Goal: Task Accomplishment & Management: Manage account settings

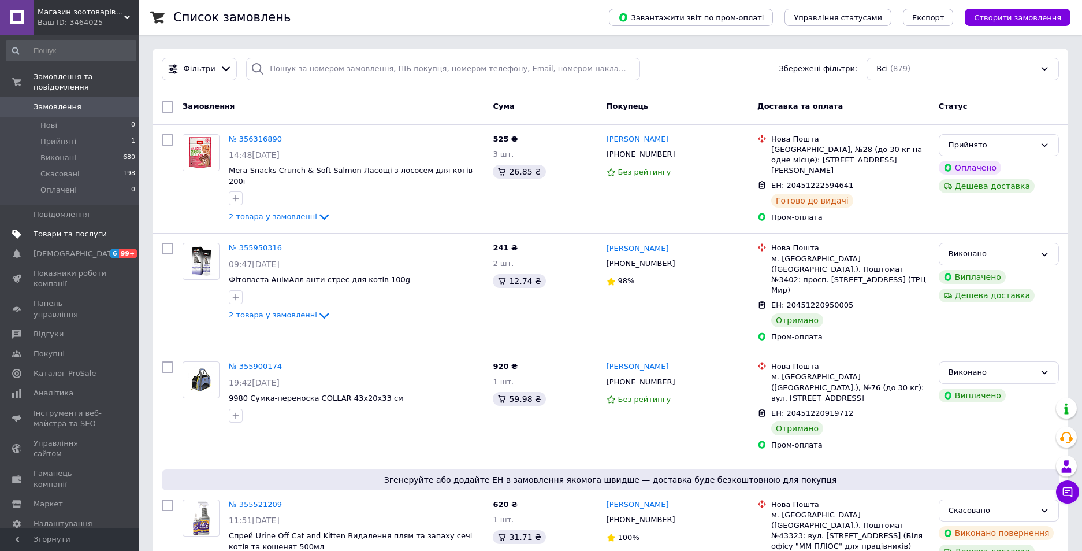
click at [87, 229] on span "Товари та послуги" at bounding box center [70, 234] width 73 height 10
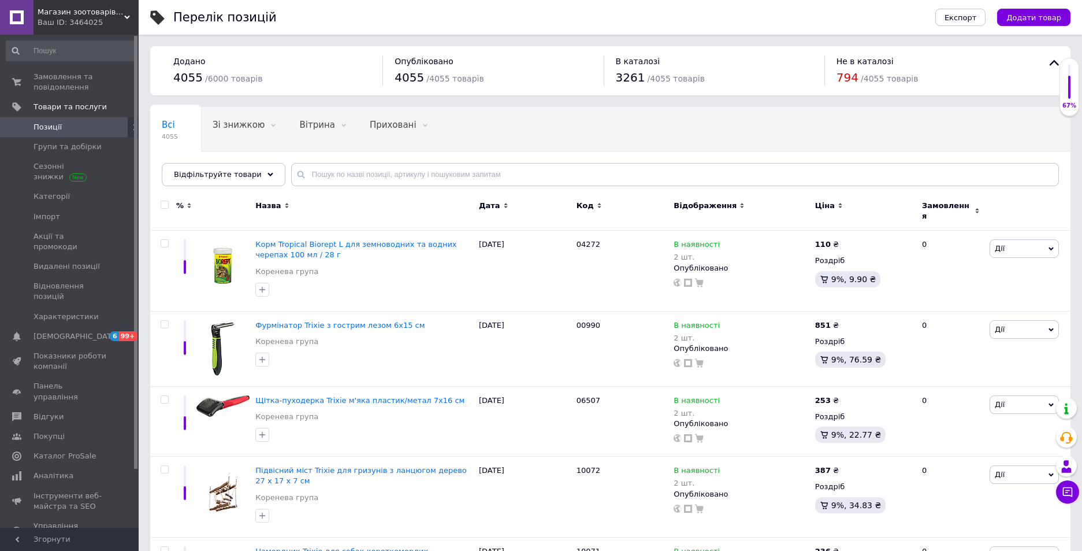
click at [731, 131] on div "Всі 4055 Зі знижкою 0 Видалити Редагувати Вітрина 0 Видалити Редагувати Прихова…" at bounding box center [610, 152] width 920 height 95
click at [93, 145] on span "Групи та добірки" at bounding box center [70, 147] width 73 height 10
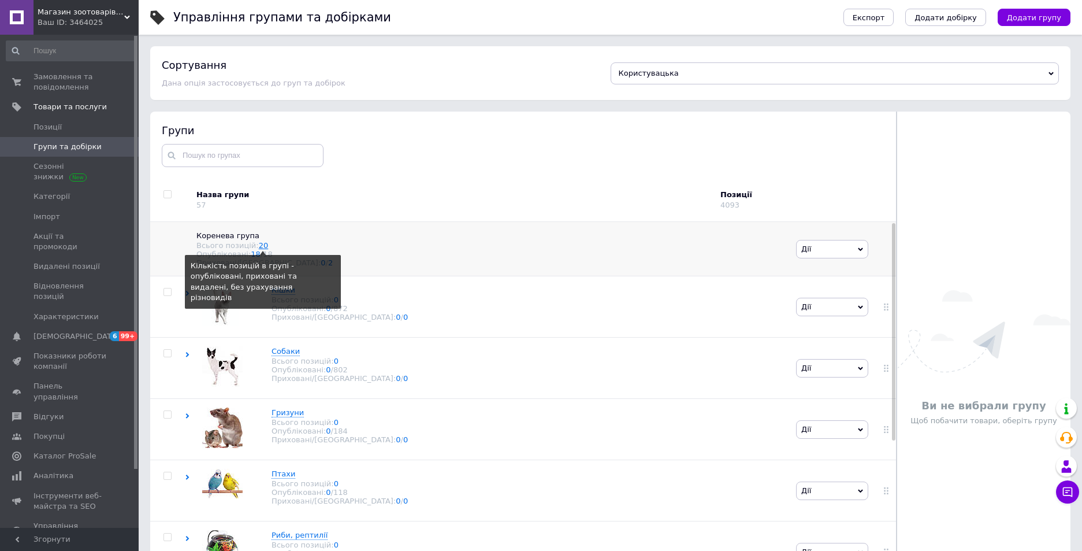
click at [259, 247] on link "20" at bounding box center [264, 245] width 10 height 9
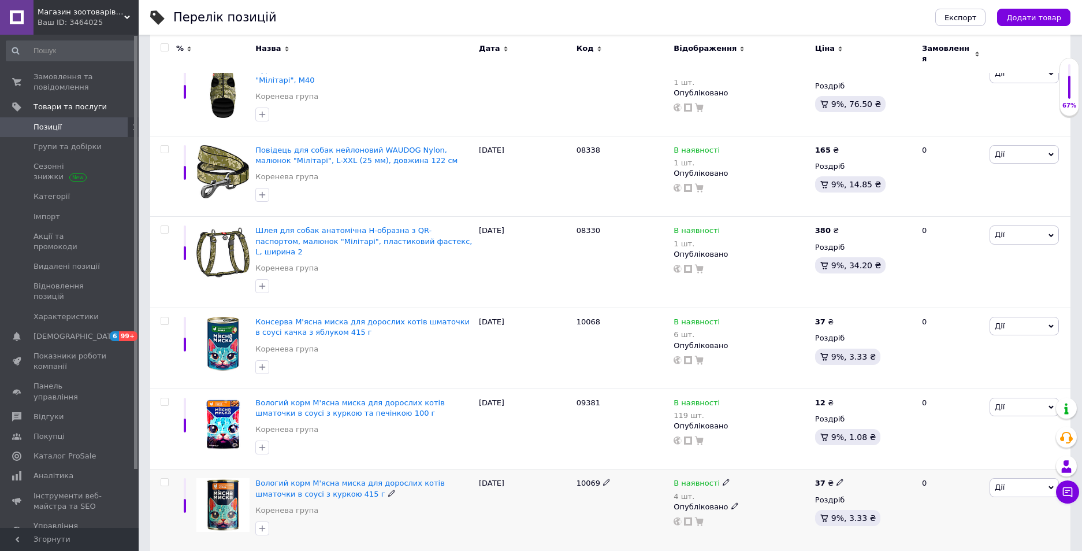
scroll to position [347, 0]
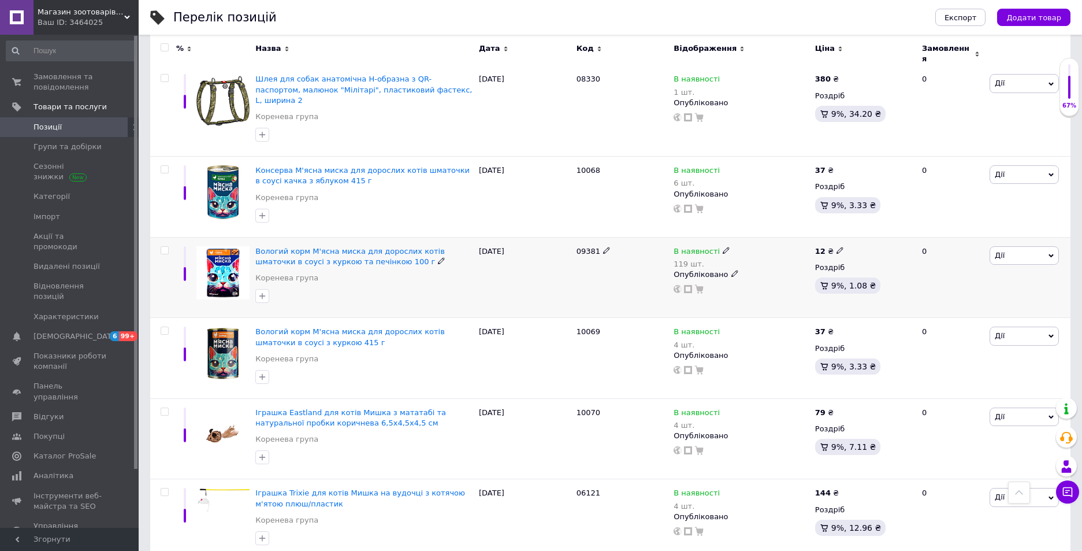
click at [163, 247] on input "checkbox" at bounding box center [165, 251] width 8 height 8
checkbox input "true"
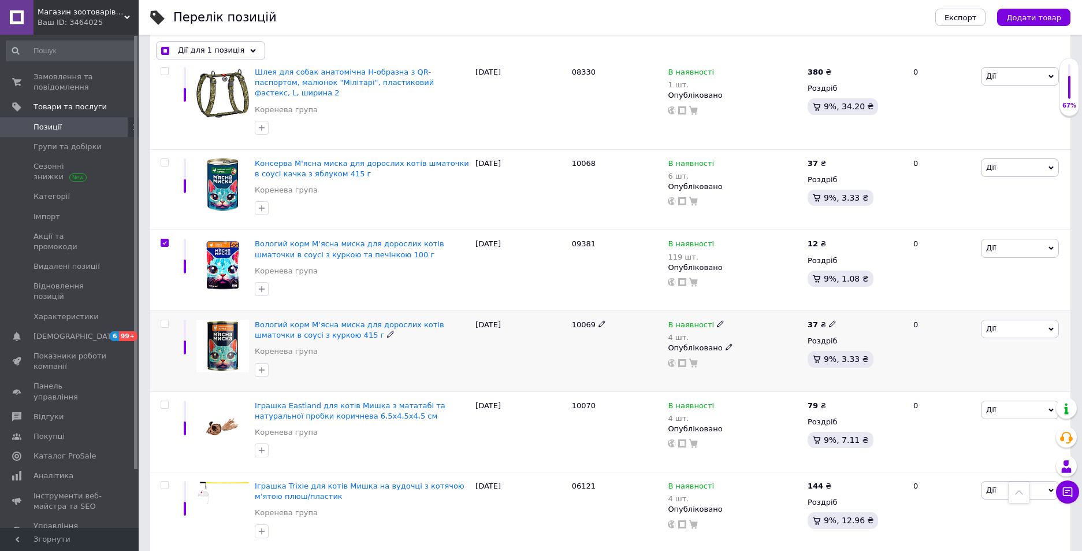
click at [163, 320] on input "checkbox" at bounding box center [165, 324] width 8 height 8
checkbox input "true"
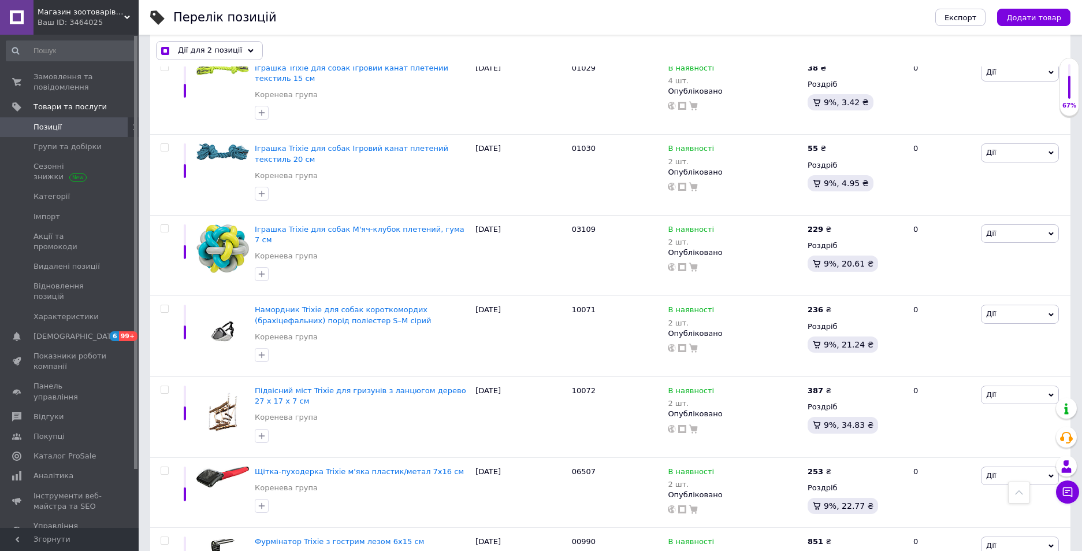
scroll to position [840, 0]
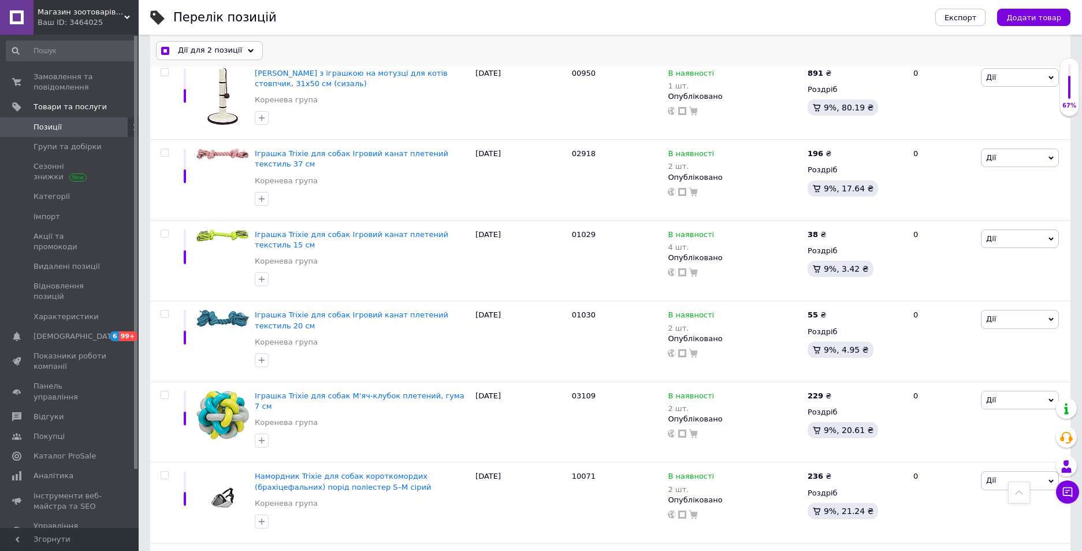
click at [226, 57] on div "Дії для 2 позиції" at bounding box center [209, 51] width 107 height 18
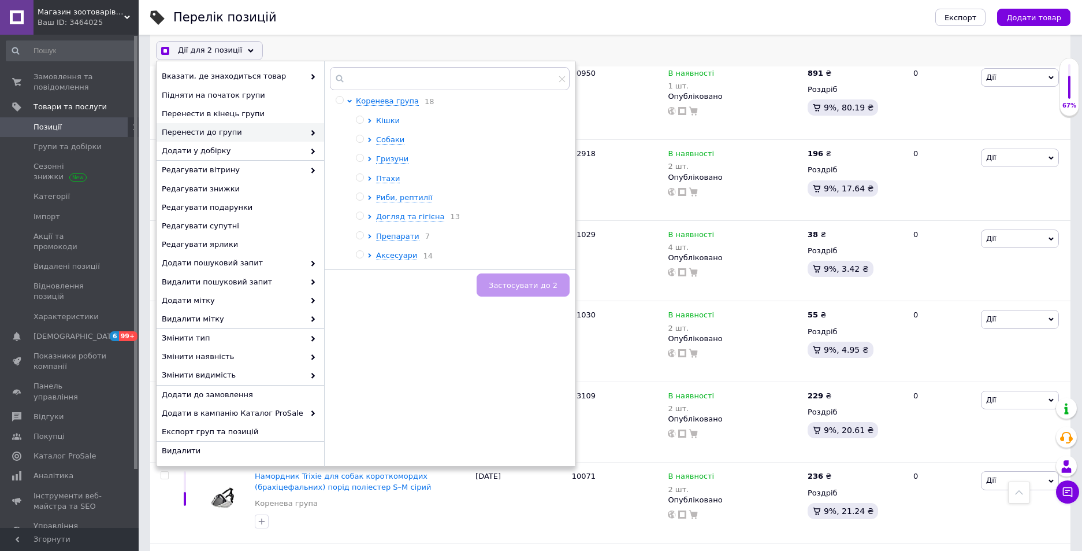
click at [394, 124] on span "Кішки" at bounding box center [388, 120] width 24 height 9
checkbox input "true"
drag, startPoint x: 381, startPoint y: 139, endPoint x: 418, endPoint y: 199, distance: 70.5
click at [381, 139] on input "radio" at bounding box center [380, 139] width 8 height 8
radio input "true"
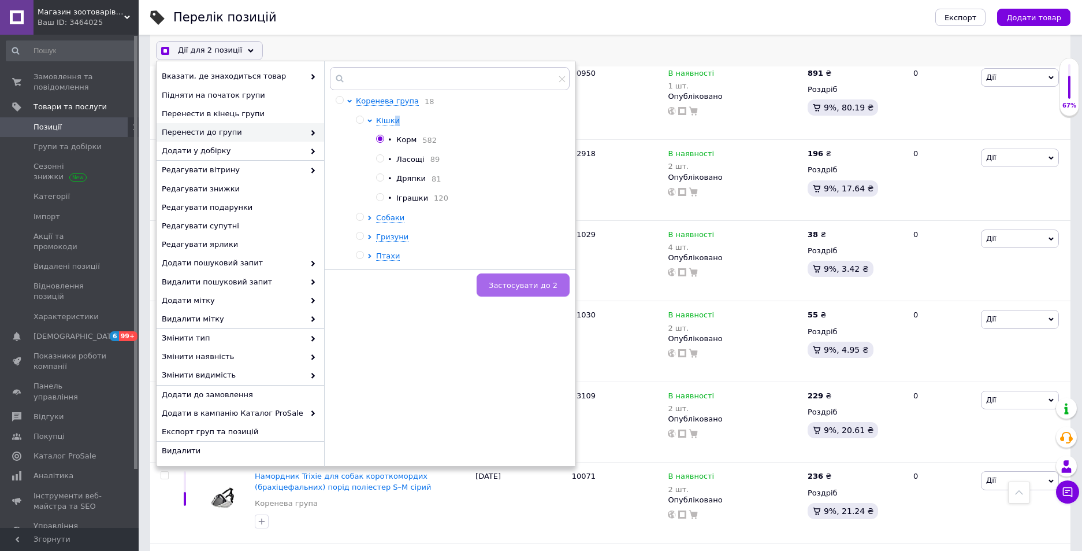
click at [503, 291] on button "Застосувати до 2" at bounding box center [523, 285] width 93 height 23
checkbox input "true"
checkbox input "false"
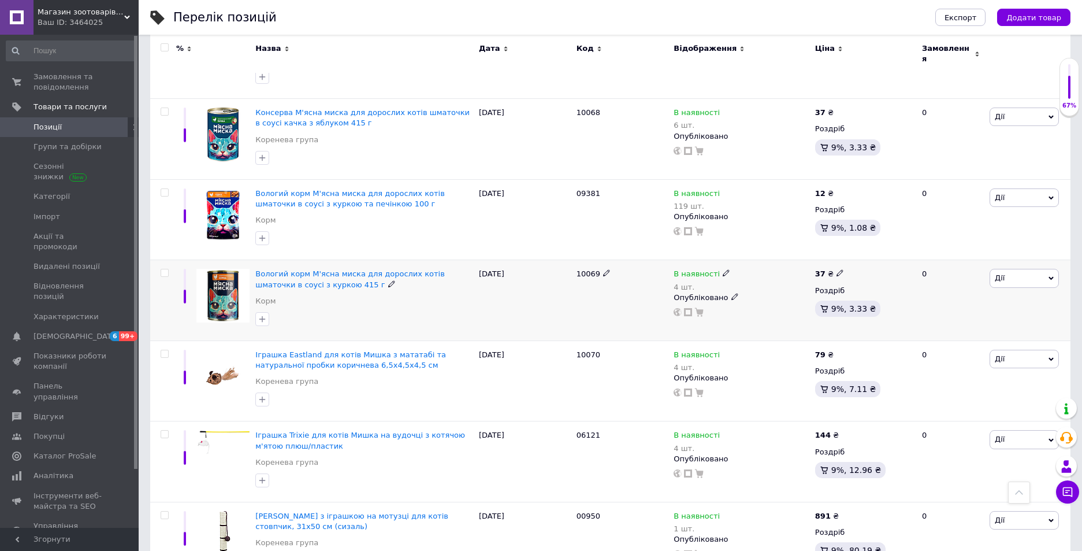
scroll to position [635, 0]
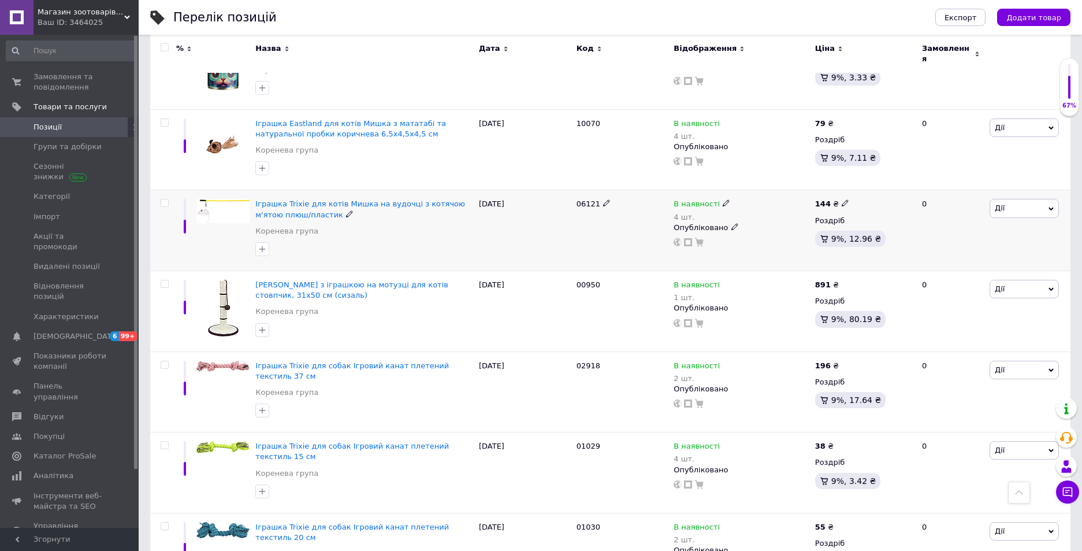
click at [164, 199] on input "checkbox" at bounding box center [165, 203] width 8 height 8
checkbox input "true"
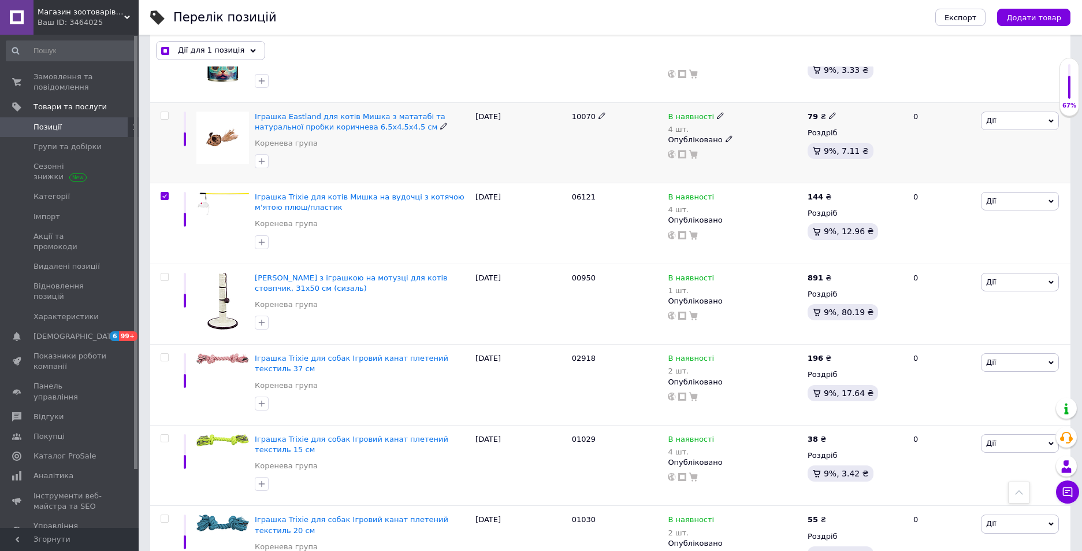
click at [167, 112] on input "checkbox" at bounding box center [165, 116] width 8 height 8
checkbox input "true"
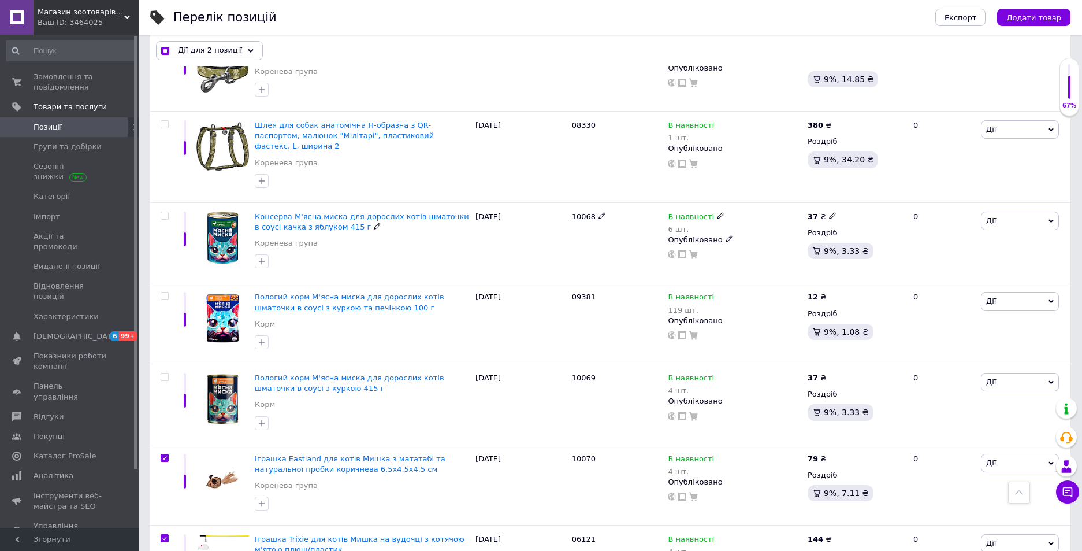
scroll to position [147, 0]
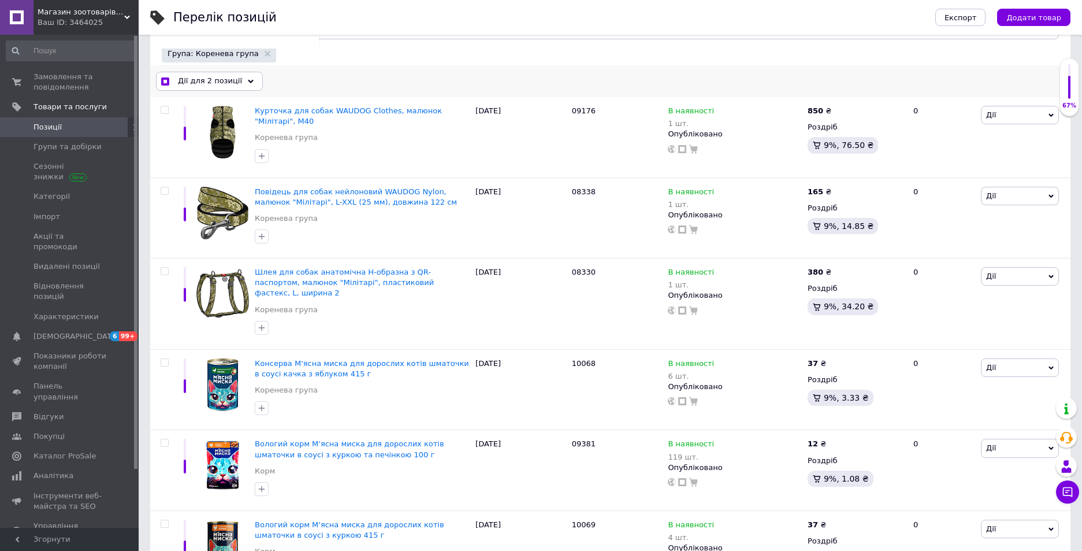
click at [224, 81] on span "Дії для 2 позиції" at bounding box center [210, 81] width 64 height 10
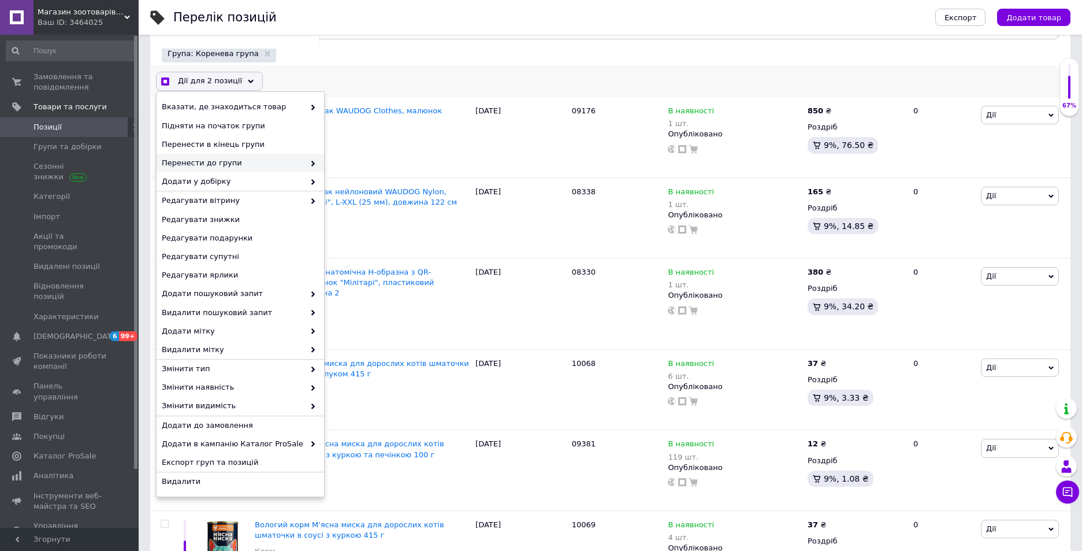
checkbox input "true"
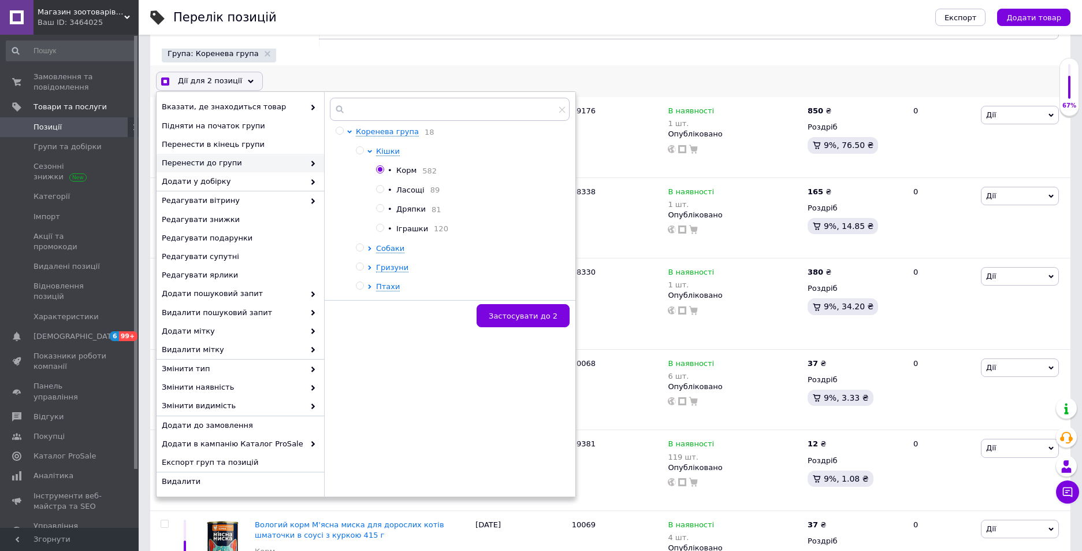
drag, startPoint x: 381, startPoint y: 228, endPoint x: 389, endPoint y: 244, distance: 18.1
click at [380, 228] on input "radio" at bounding box center [380, 228] width 8 height 8
radio input "true"
checkbox input "true"
radio input "false"
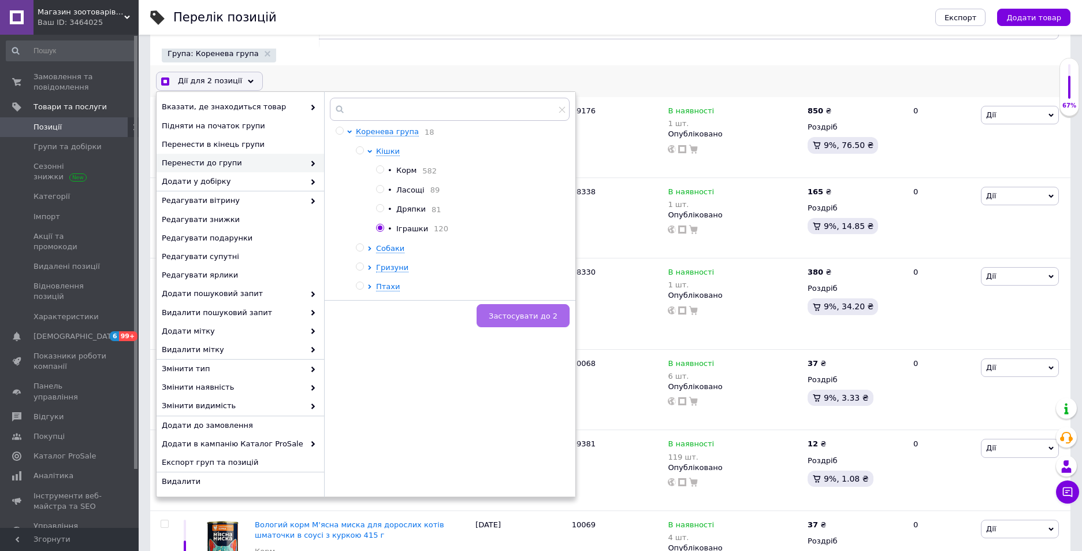
click at [513, 313] on span "Застосувати до 2" at bounding box center [523, 315] width 69 height 9
checkbox input "true"
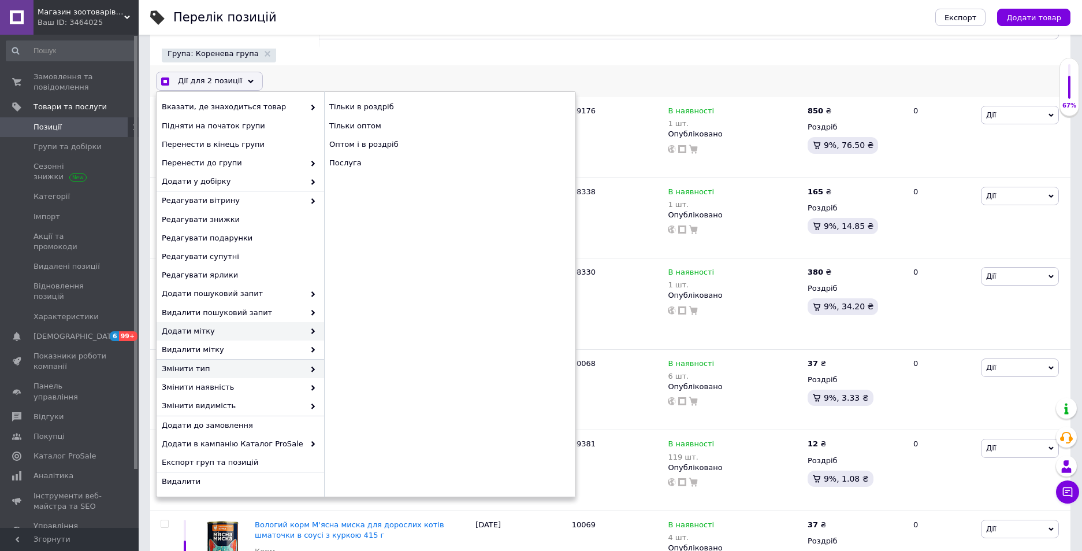
checkbox input "false"
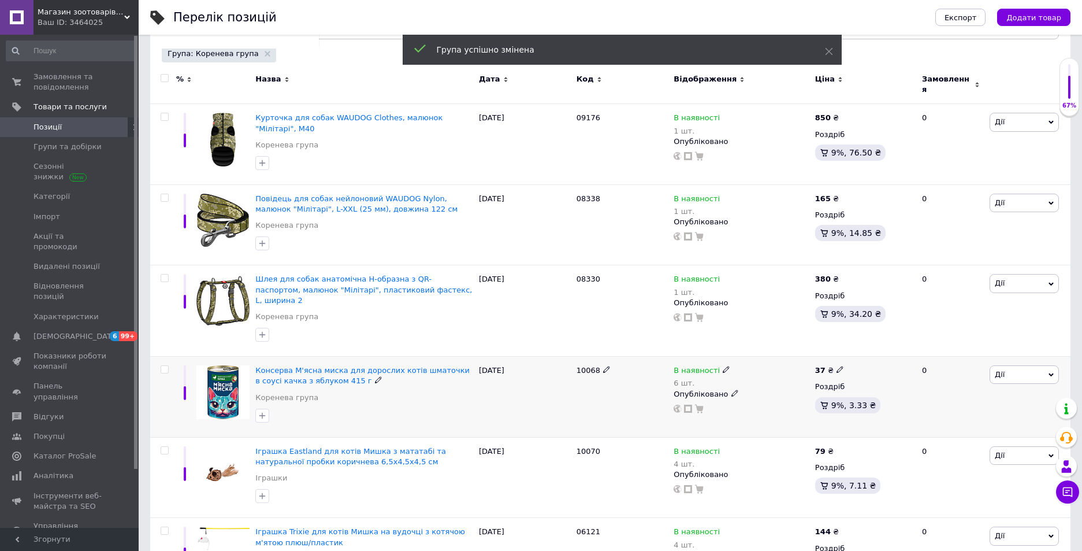
click at [164, 366] on input "checkbox" at bounding box center [165, 370] width 8 height 8
checkbox input "true"
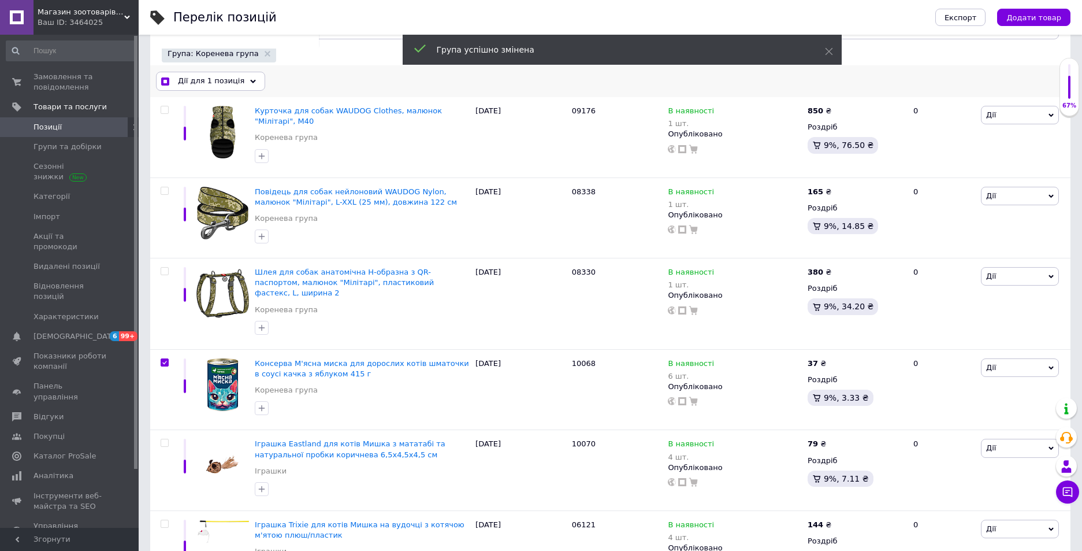
click at [207, 81] on span "Дії для 1 позиція" at bounding box center [211, 81] width 66 height 10
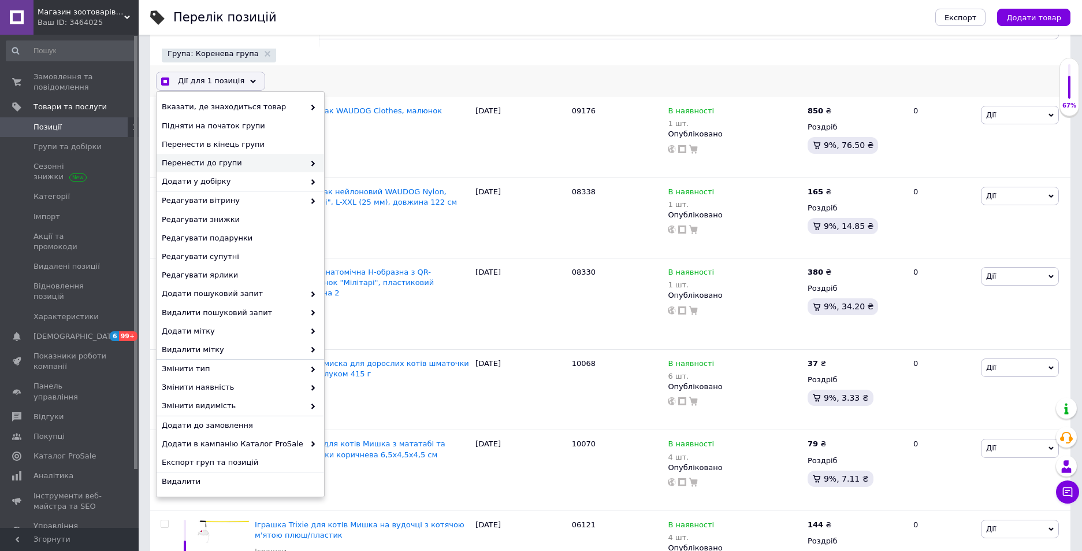
checkbox input "true"
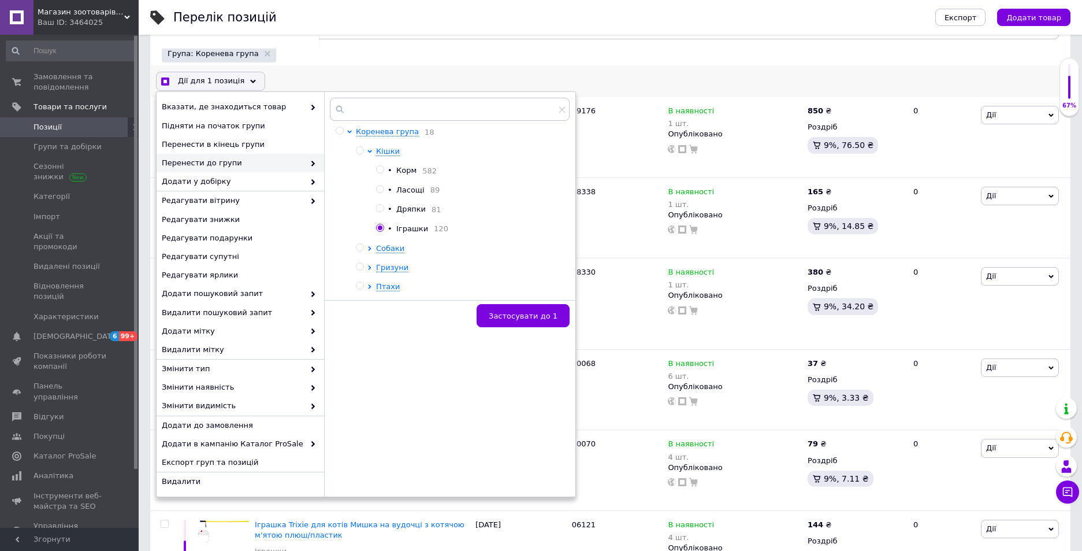
click at [378, 167] on input "radio" at bounding box center [380, 170] width 8 height 8
radio input "true"
checkbox input "true"
radio input "false"
checkbox input "true"
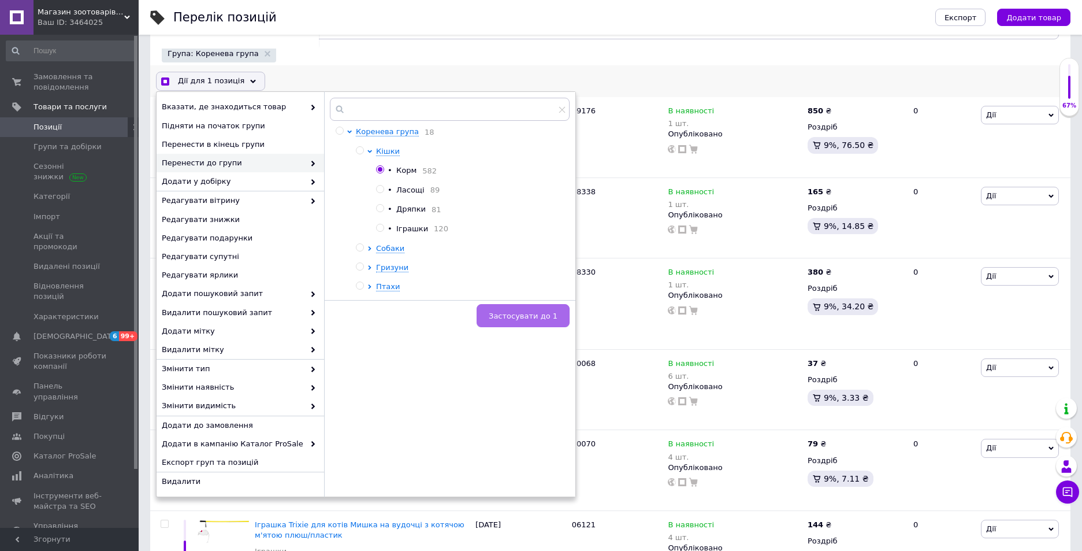
click at [540, 318] on span "Застосувати до 1" at bounding box center [523, 315] width 69 height 9
checkbox input "false"
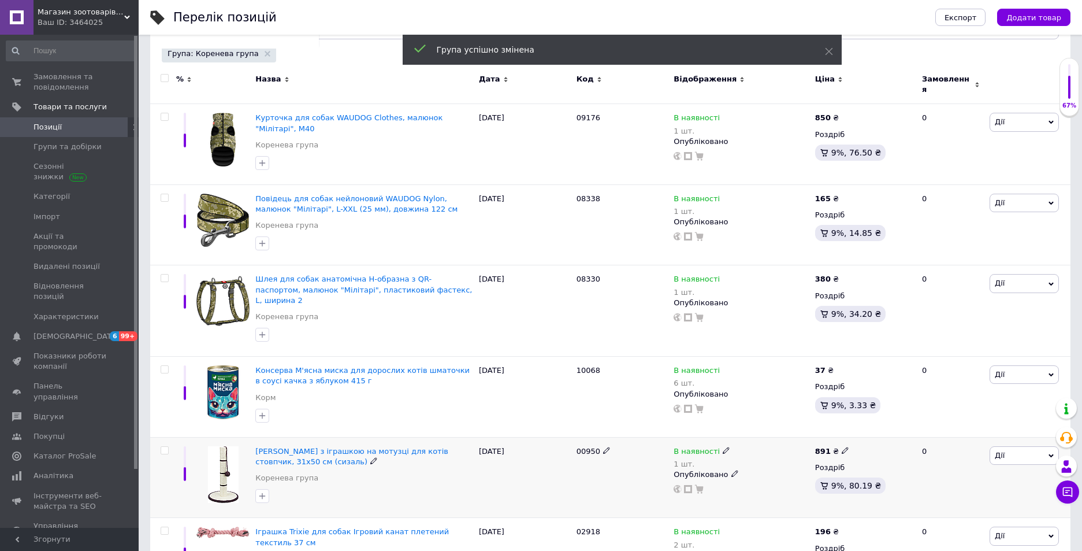
click at [163, 447] on input "checkbox" at bounding box center [165, 451] width 8 height 8
checkbox input "true"
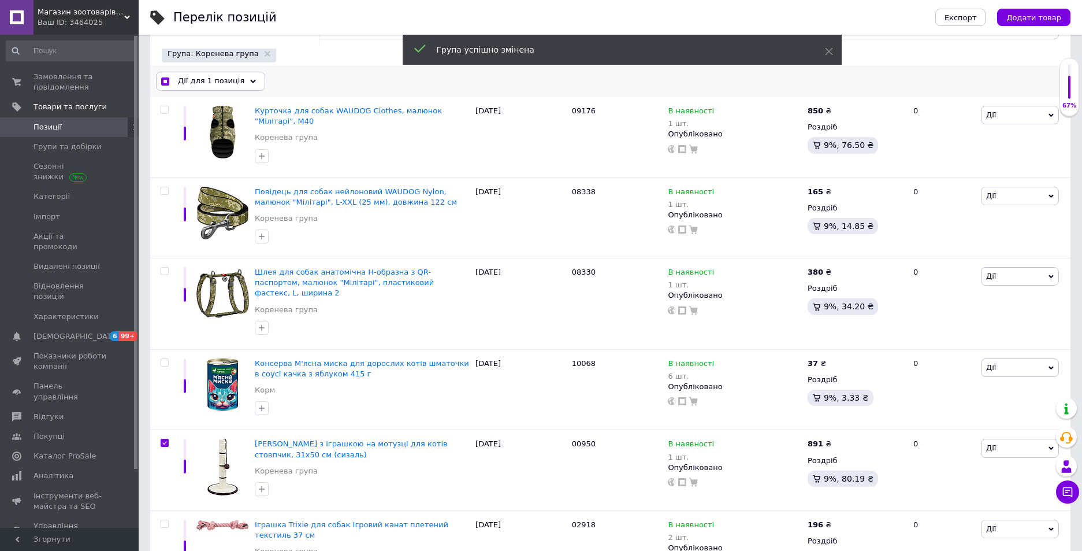
click at [206, 84] on span "Дії для 1 позиція" at bounding box center [211, 81] width 66 height 10
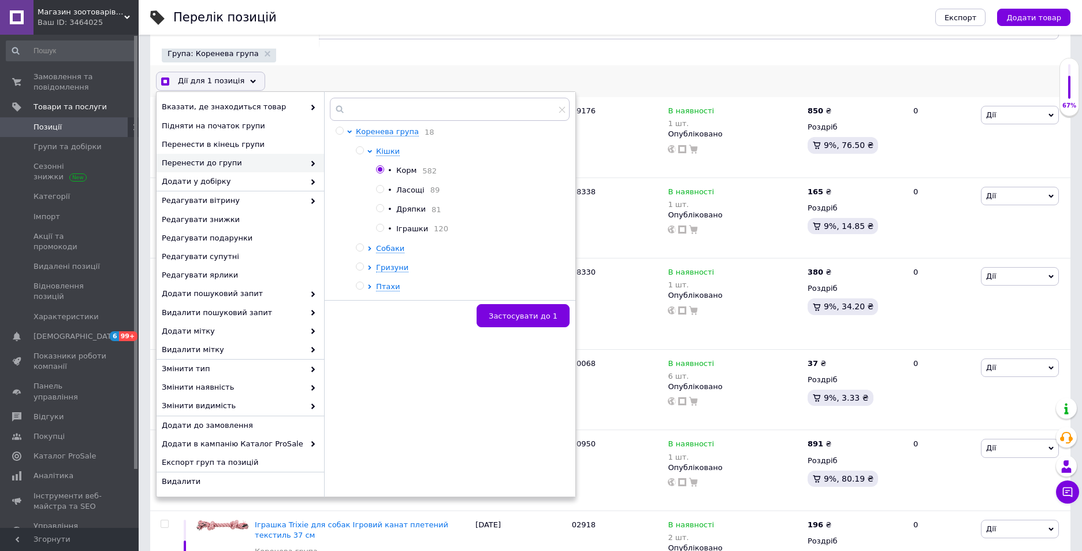
checkbox input "true"
drag, startPoint x: 378, startPoint y: 232, endPoint x: 381, endPoint y: 210, distance: 22.6
click at [381, 210] on ul "• Корм 582 • Ласощі 89 • Дряпки 81 • Іграшки 120" at bounding box center [469, 199] width 187 height 69
click at [380, 209] on input "radio" at bounding box center [380, 209] width 8 height 8
radio input "true"
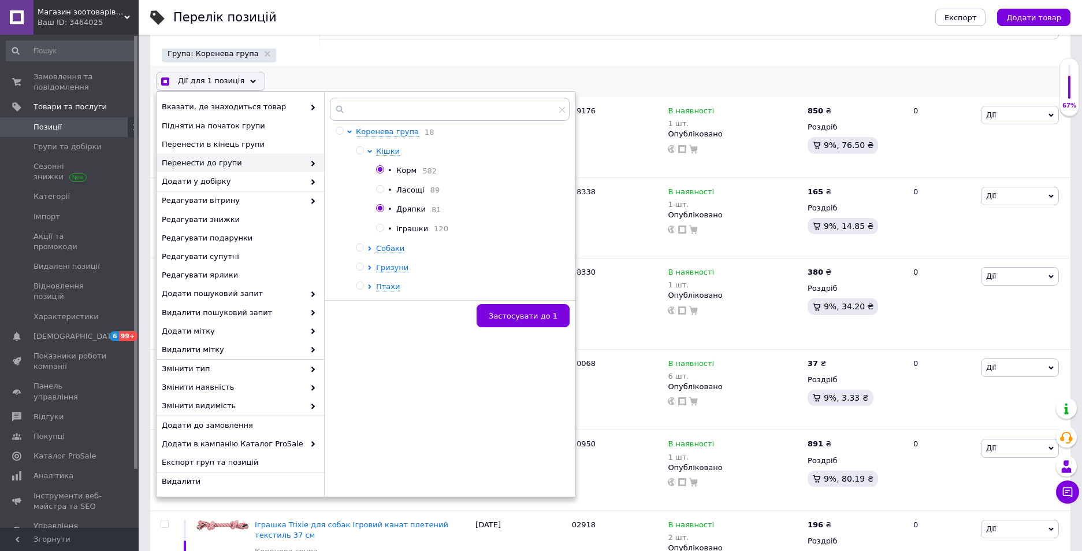
checkbox input "true"
radio input "false"
checkbox input "true"
click at [541, 322] on button "Застосувати до 1" at bounding box center [523, 315] width 93 height 23
checkbox input "false"
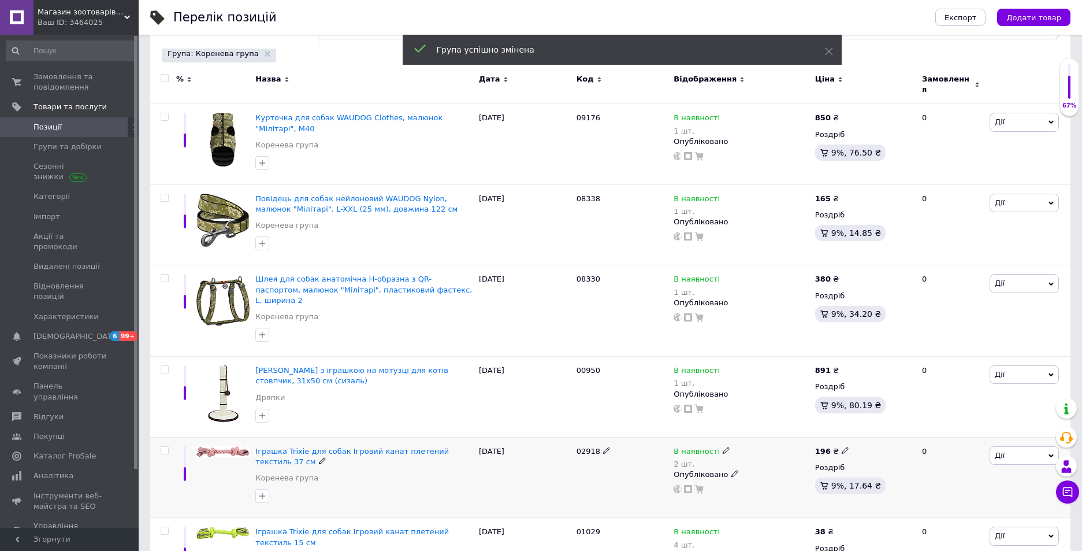
click at [165, 447] on input "checkbox" at bounding box center [165, 451] width 8 height 8
checkbox input "true"
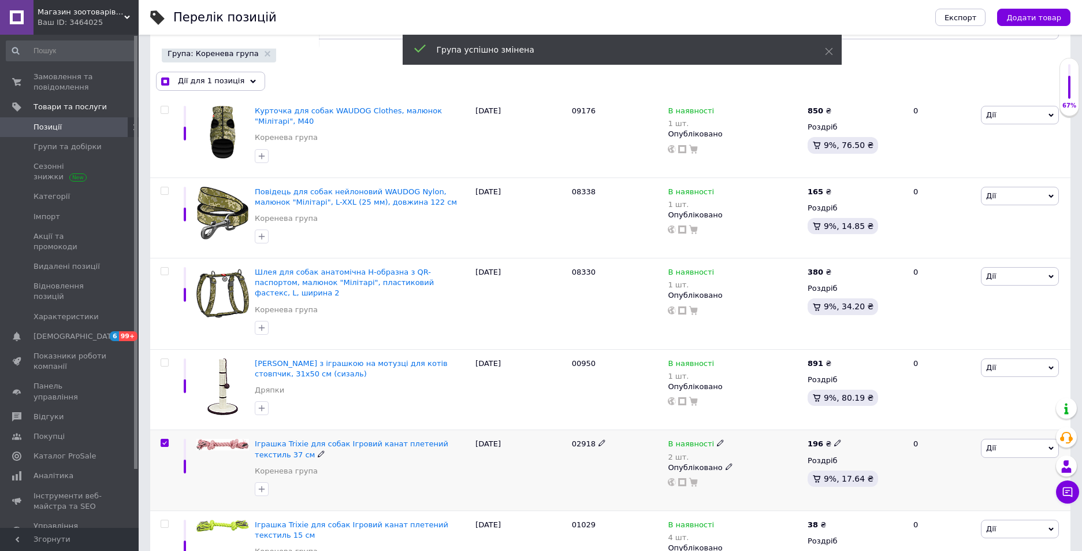
scroll to position [378, 0]
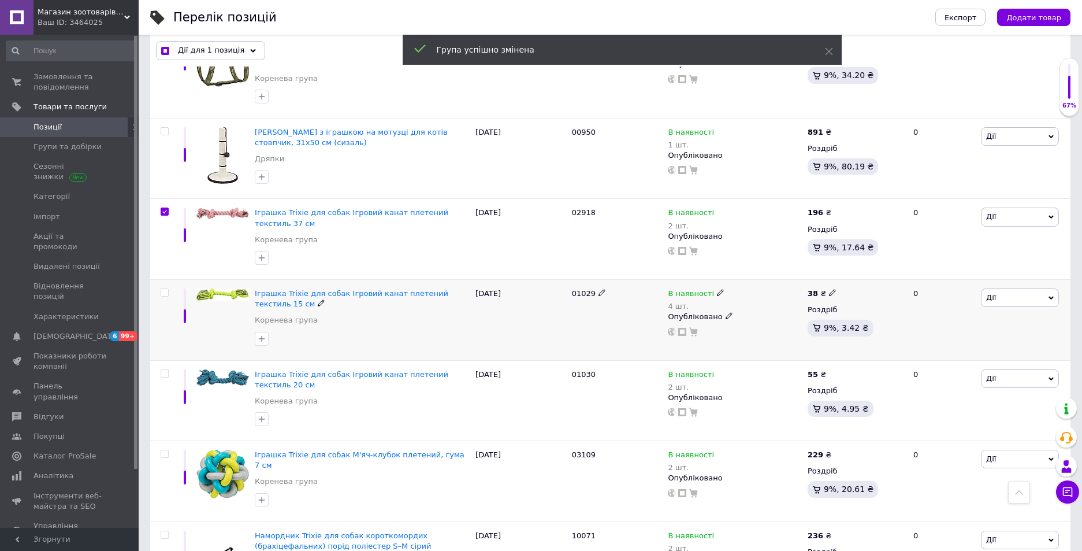
click at [165, 289] on input "checkbox" at bounding box center [165, 293] width 8 height 8
checkbox input "true"
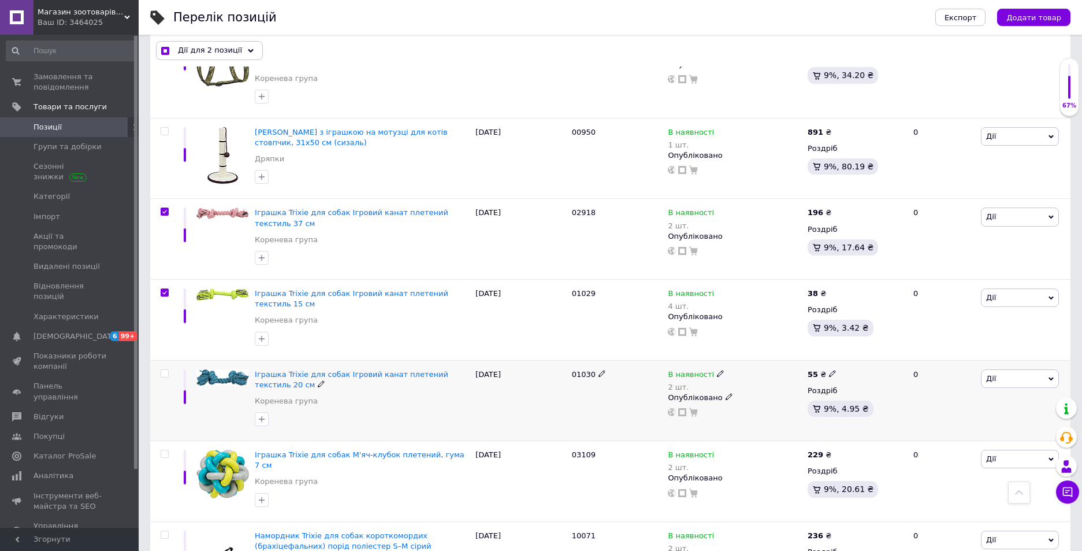
click at [165, 370] on input "checkbox" at bounding box center [165, 374] width 8 height 8
checkbox input "true"
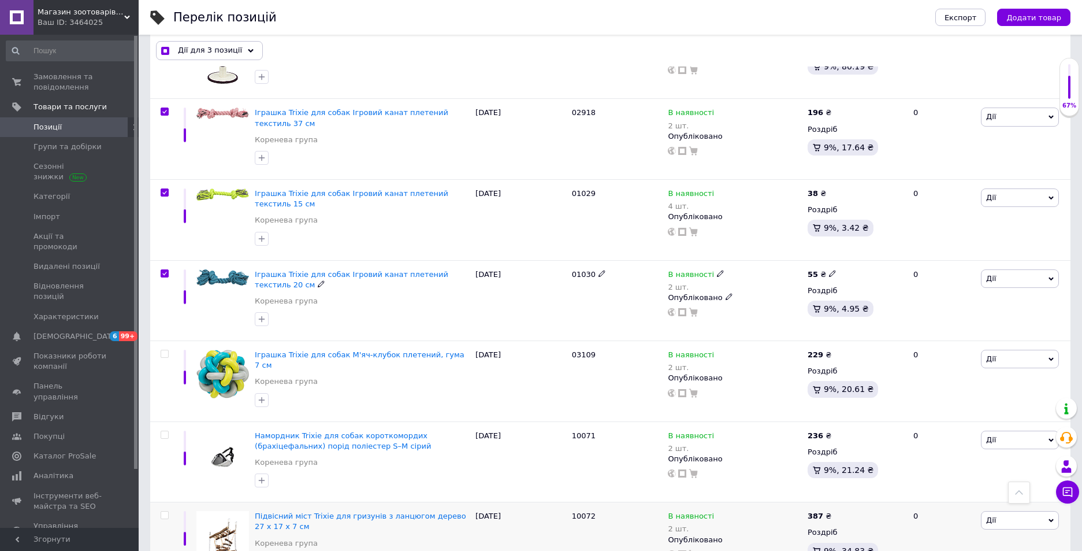
scroll to position [609, 0]
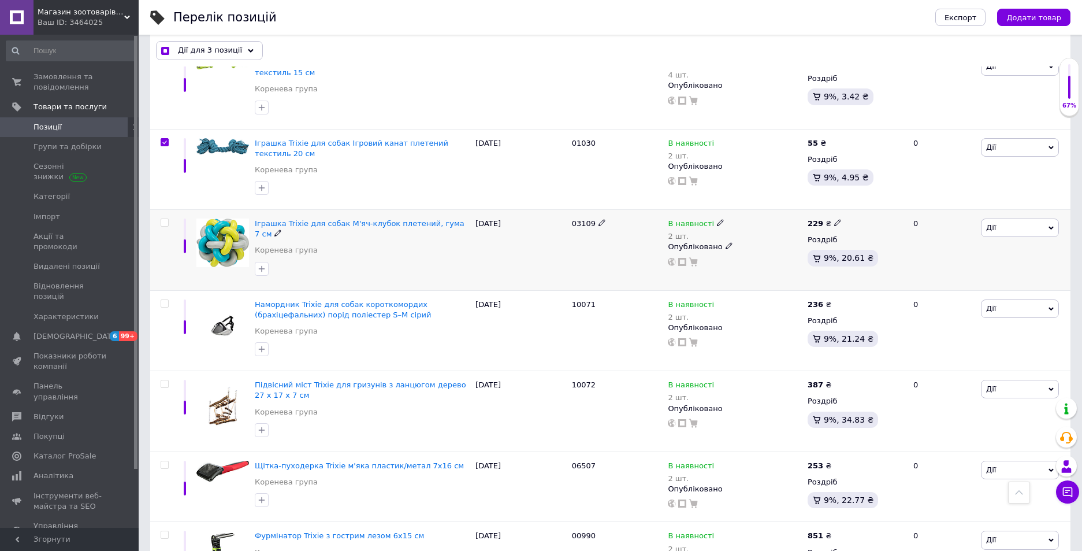
click at [163, 219] on input "checkbox" at bounding box center [165, 223] width 8 height 8
checkbox input "true"
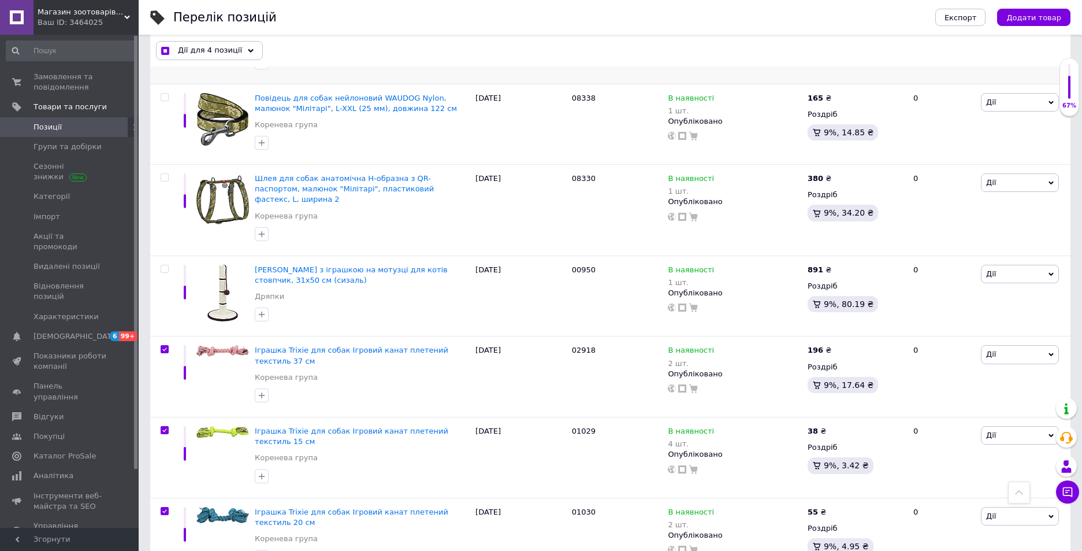
scroll to position [148, 0]
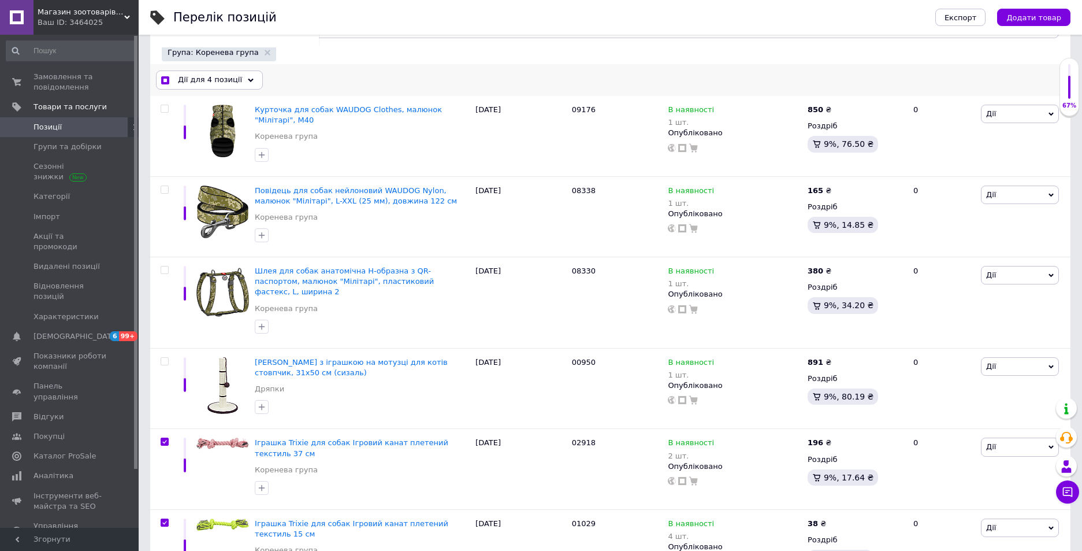
click at [227, 81] on span "Дії для 4 позиції" at bounding box center [210, 80] width 64 height 10
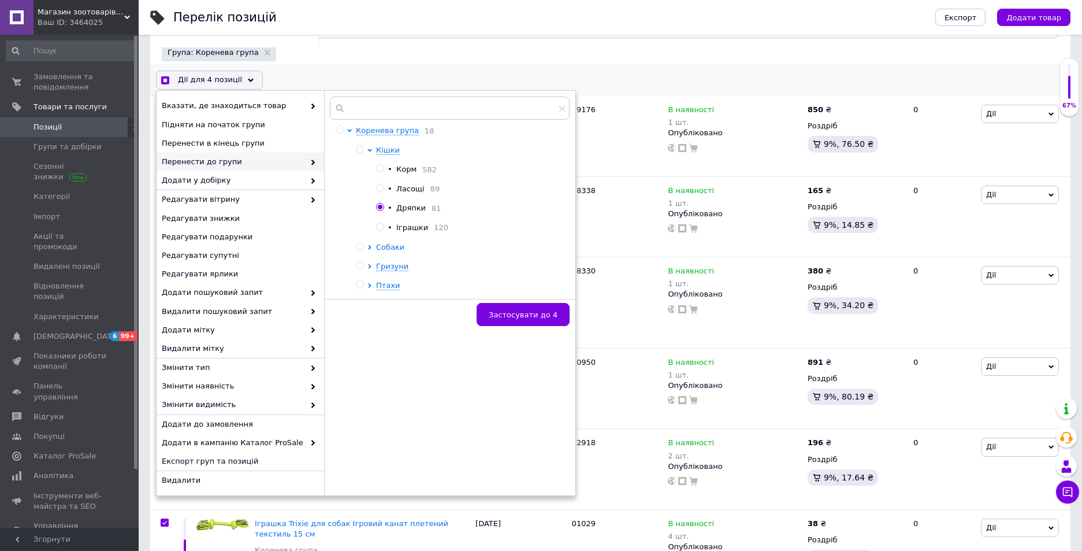
click at [381, 251] on span "Собаки" at bounding box center [390, 247] width 28 height 9
click at [376, 196] on div at bounding box center [371, 162] width 9 height 69
click at [376, 194] on div at bounding box center [371, 162] width 9 height 69
checkbox input "true"
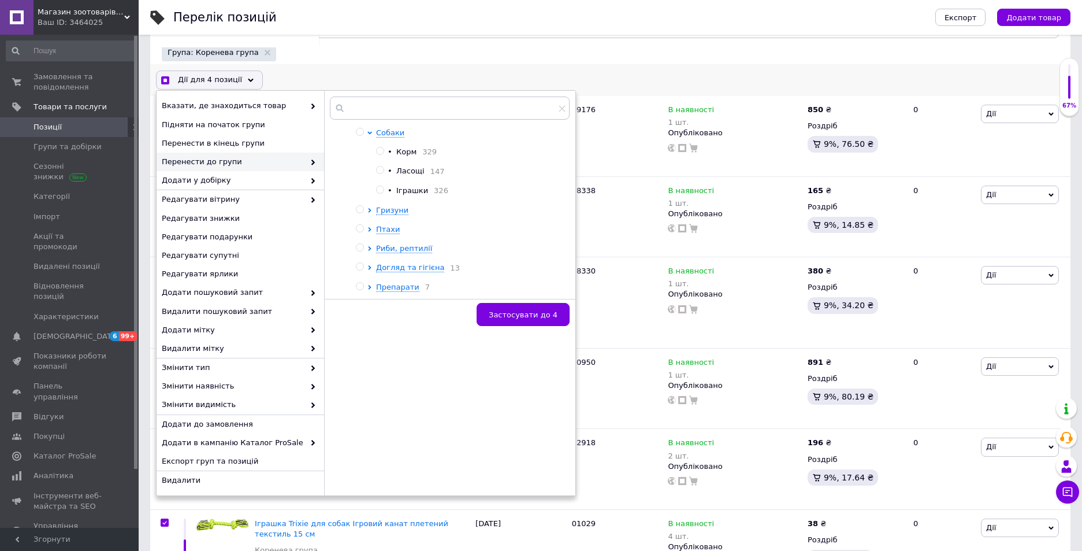
click at [378, 194] on input "radio" at bounding box center [380, 190] width 8 height 8
radio input "true"
checkbox input "true"
radio input "false"
checkbox input "true"
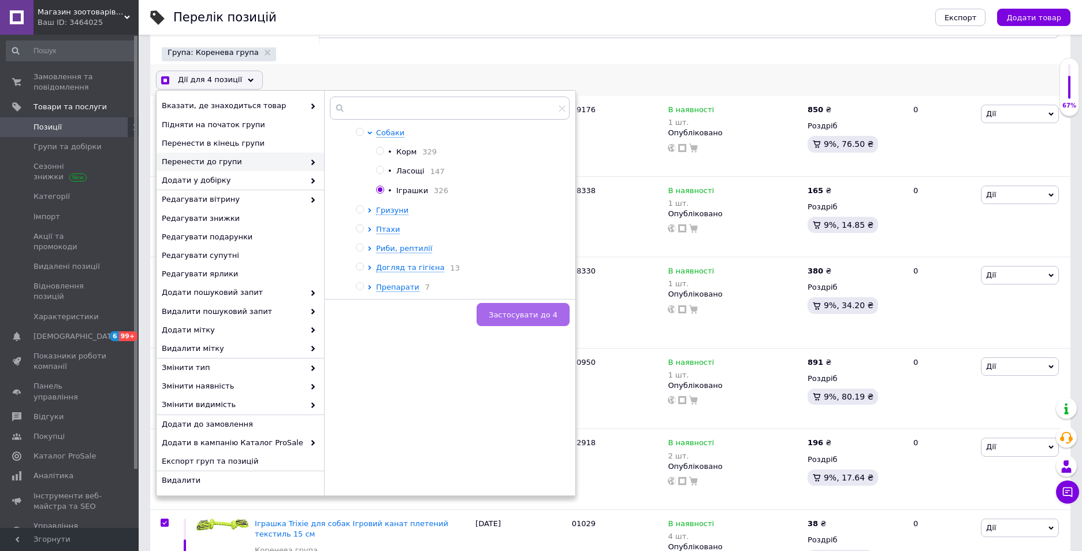
click at [535, 315] on span "Застосувати до 4" at bounding box center [523, 314] width 69 height 9
checkbox input "false"
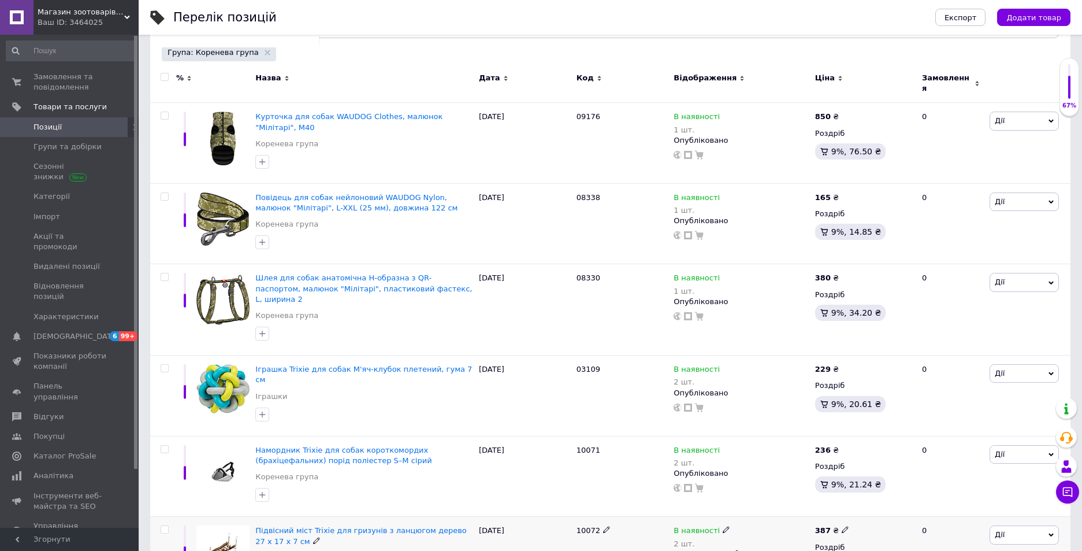
click at [165, 525] on span at bounding box center [165, 529] width 8 height 8
click at [165, 526] on input "checkbox" at bounding box center [165, 530] width 8 height 8
checkbox input "true"
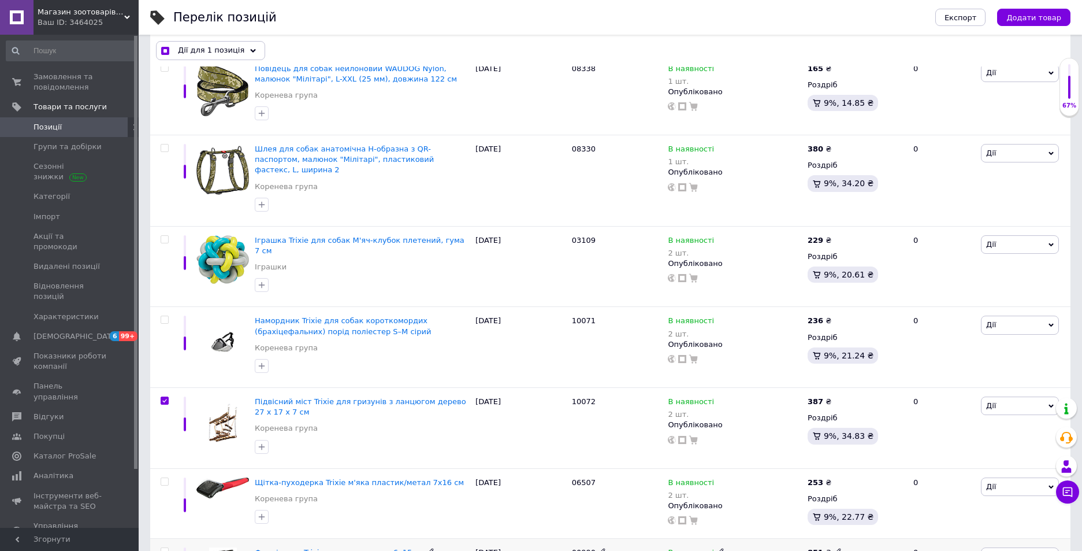
scroll to position [403, 0]
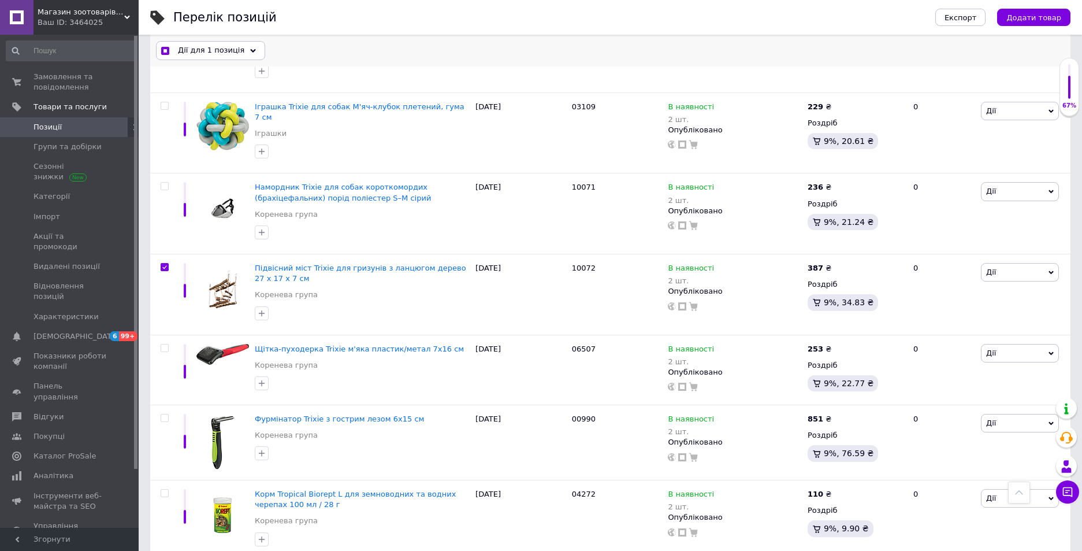
click at [250, 53] on icon at bounding box center [253, 51] width 6 height 6
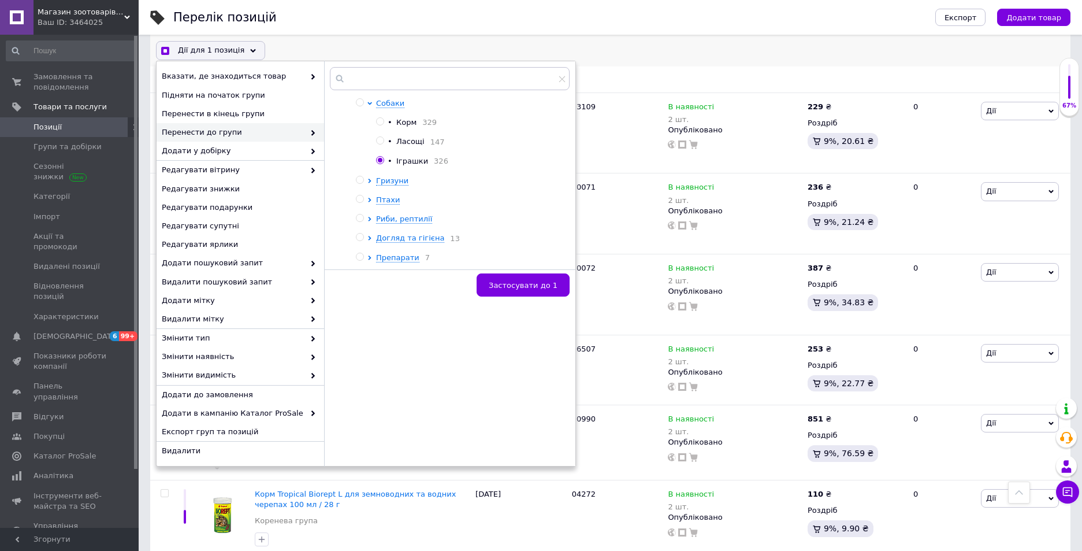
scroll to position [116, 0]
click at [387, 182] on span "Гризуни" at bounding box center [392, 179] width 32 height 9
checkbox input "true"
click at [382, 221] on input "radio" at bounding box center [380, 217] width 8 height 8
radio input "true"
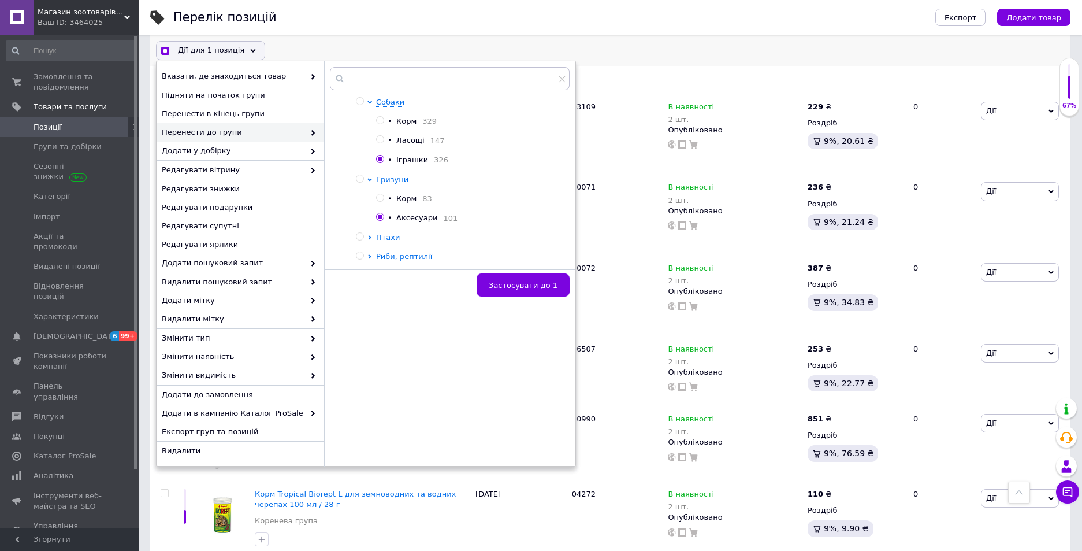
checkbox input "true"
radio input "false"
drag, startPoint x: 501, startPoint y: 293, endPoint x: 464, endPoint y: 291, distance: 36.4
click at [501, 292] on button "Застосувати до 1" at bounding box center [523, 285] width 93 height 23
checkbox input "false"
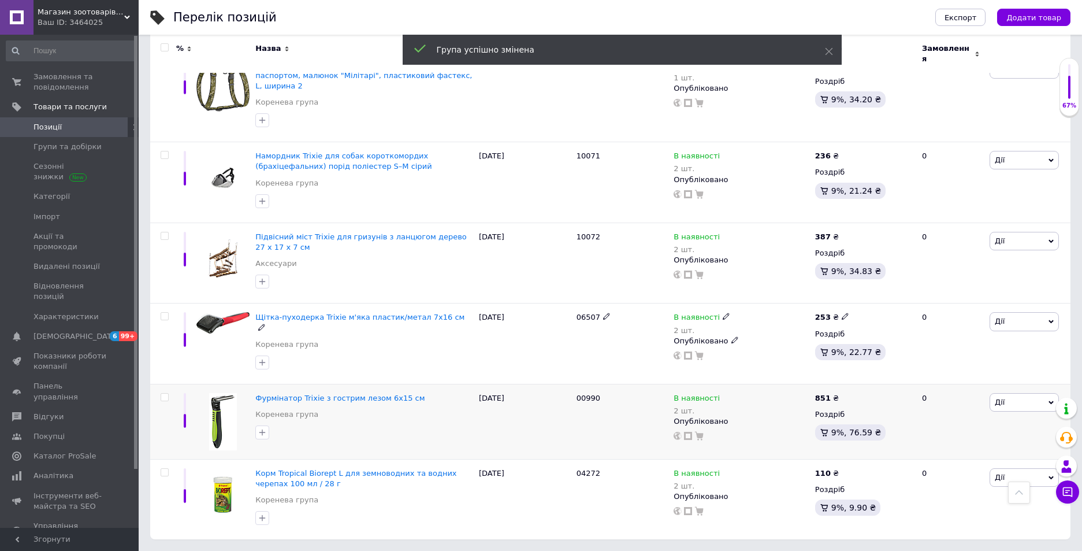
scroll to position [333, 0]
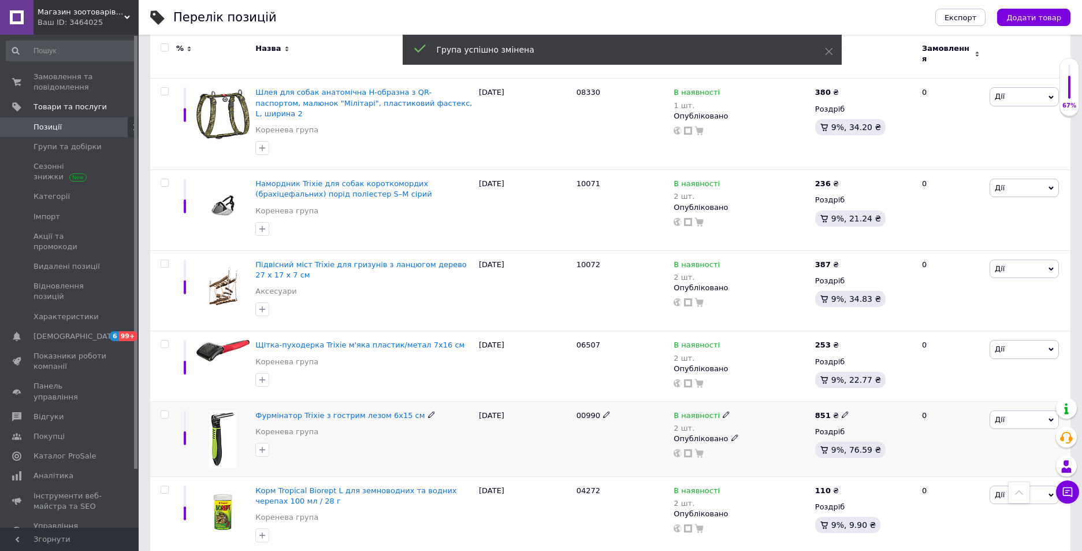
click at [166, 411] on input "checkbox" at bounding box center [165, 415] width 8 height 8
checkbox input "true"
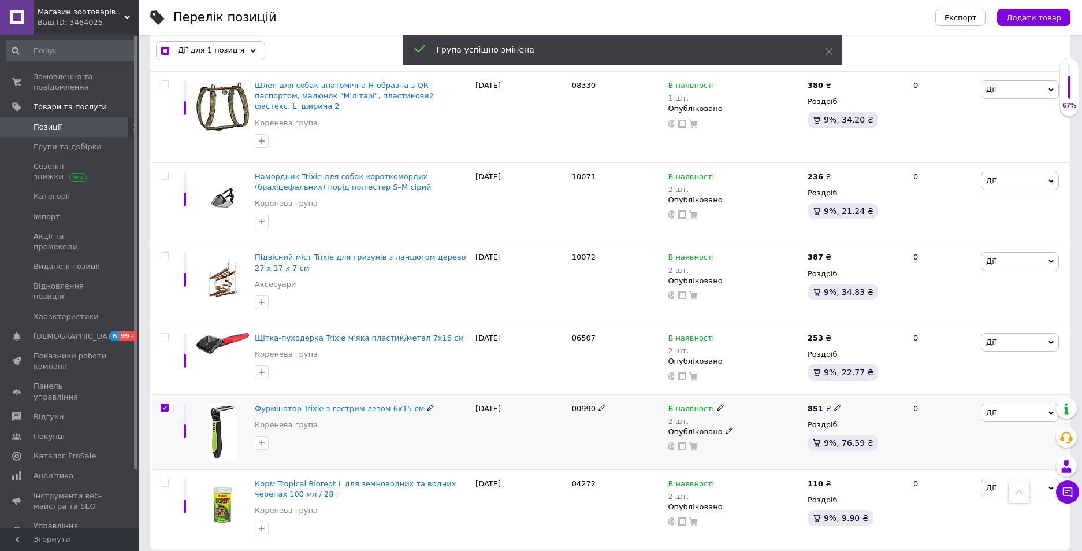
scroll to position [333, 0]
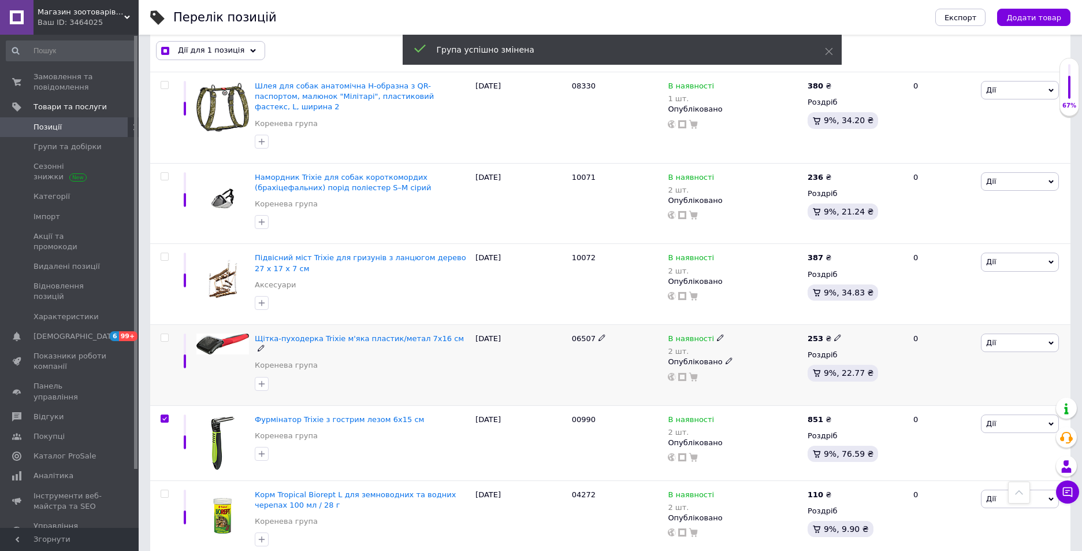
click at [163, 334] on input "checkbox" at bounding box center [165, 338] width 8 height 8
checkbox input "true"
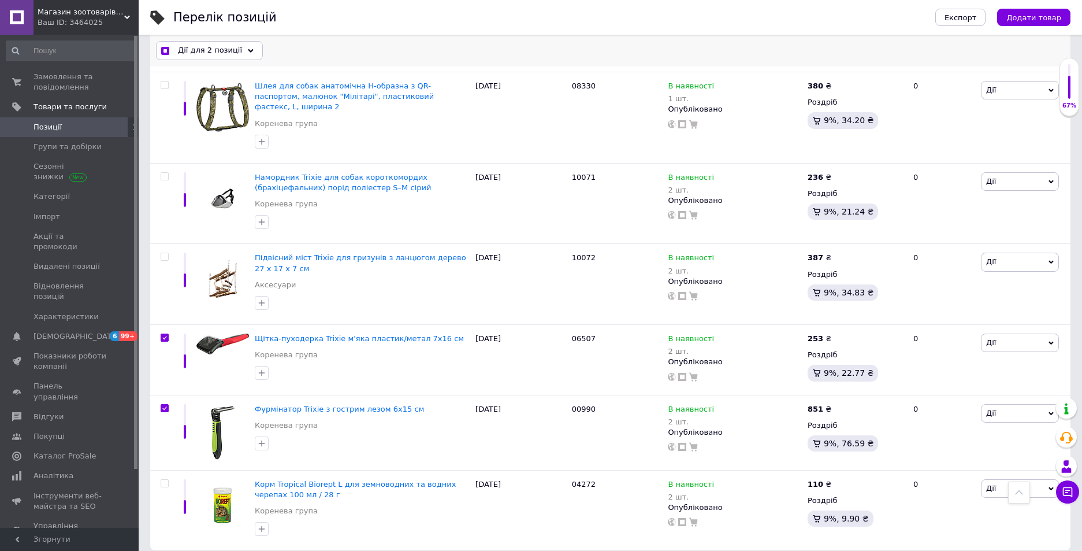
click at [226, 54] on span "Дії для 2 позиції" at bounding box center [210, 51] width 64 height 10
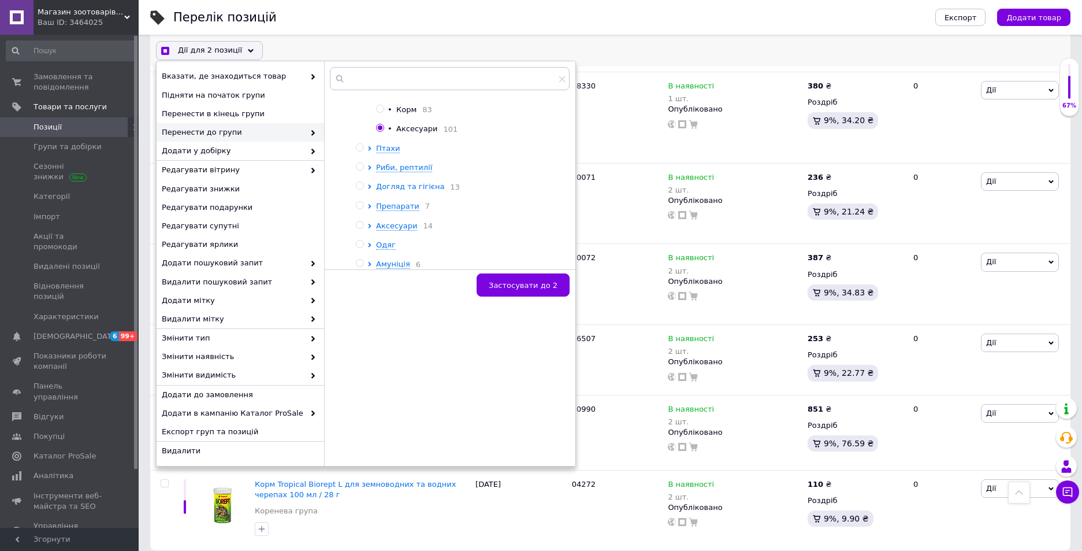
click at [399, 184] on span "Догляд та гігієна" at bounding box center [410, 186] width 68 height 9
checkbox input "true"
click at [381, 258] on input "radio" at bounding box center [380, 254] width 8 height 8
radio input "true"
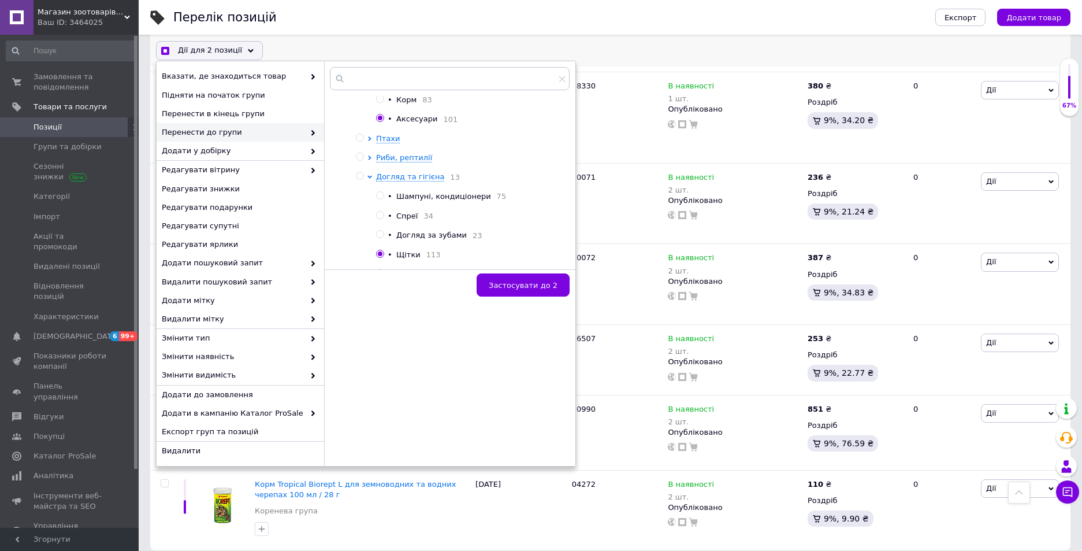
checkbox input "true"
radio input "false"
click at [518, 291] on button "Застосувати до 2" at bounding box center [523, 285] width 93 height 23
checkbox input "false"
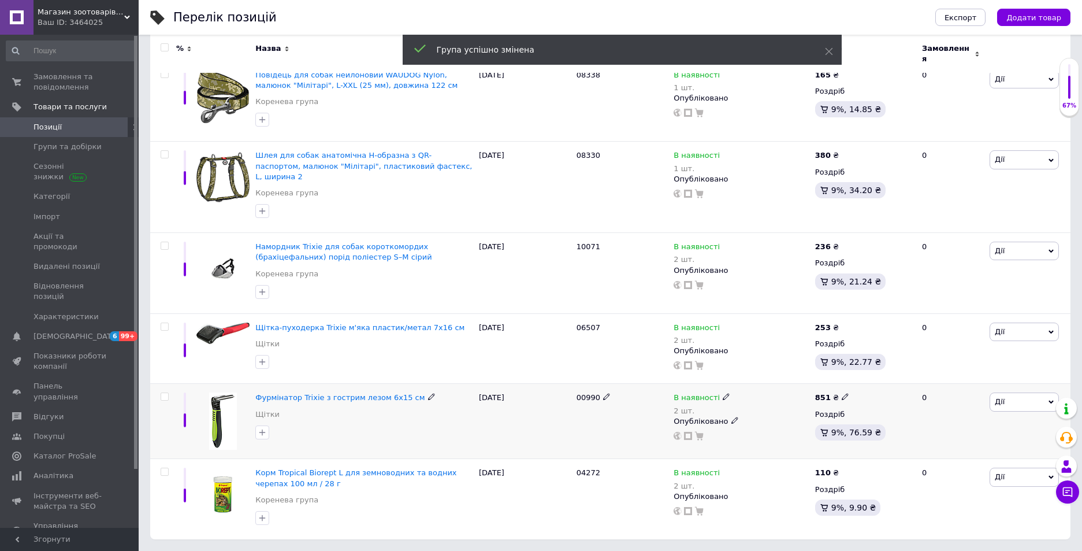
scroll to position [252, 0]
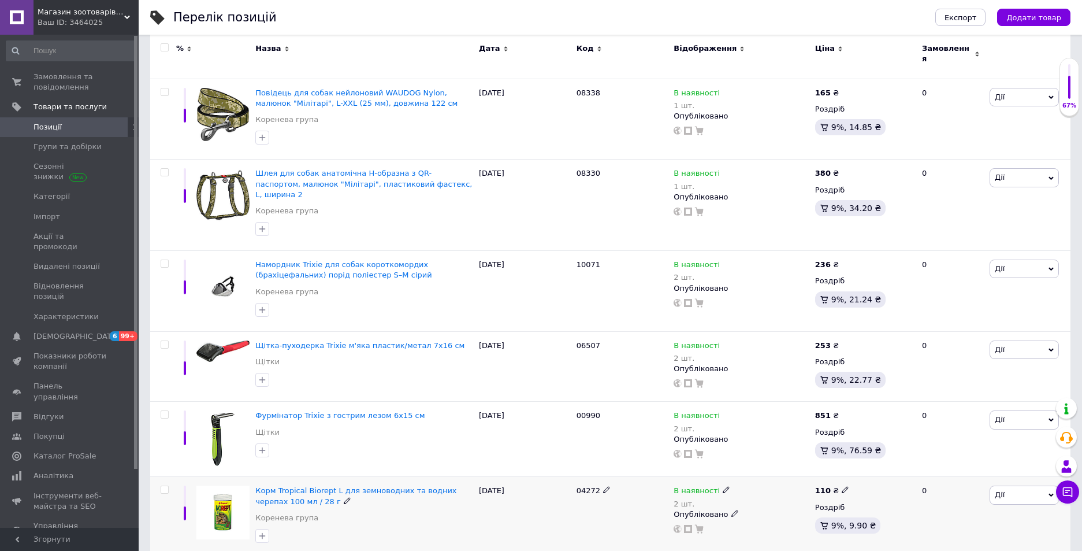
click at [165, 486] on input "checkbox" at bounding box center [165, 490] width 8 height 8
checkbox input "true"
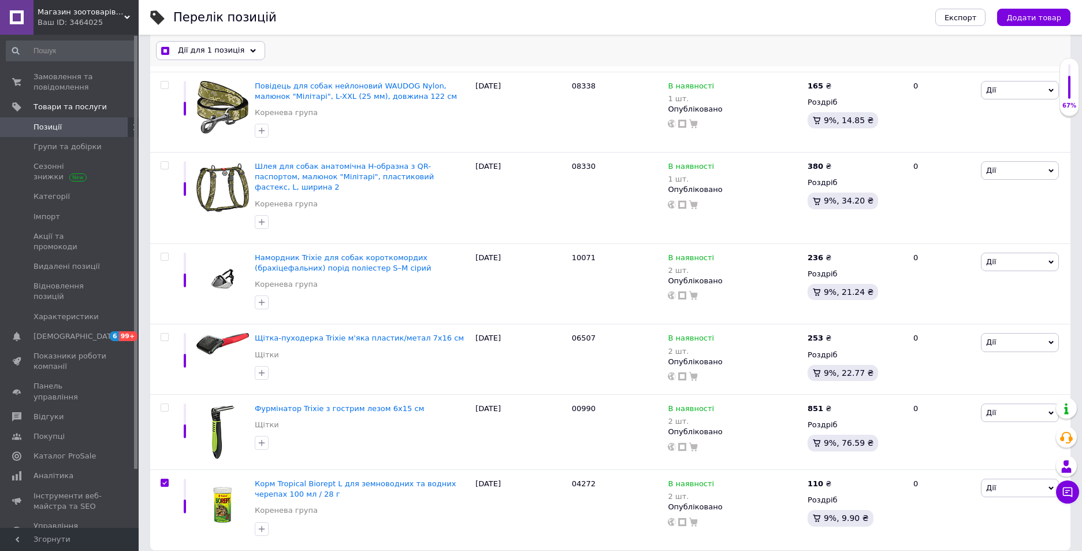
click at [224, 55] on span "Дії для 1 позиція" at bounding box center [211, 51] width 66 height 10
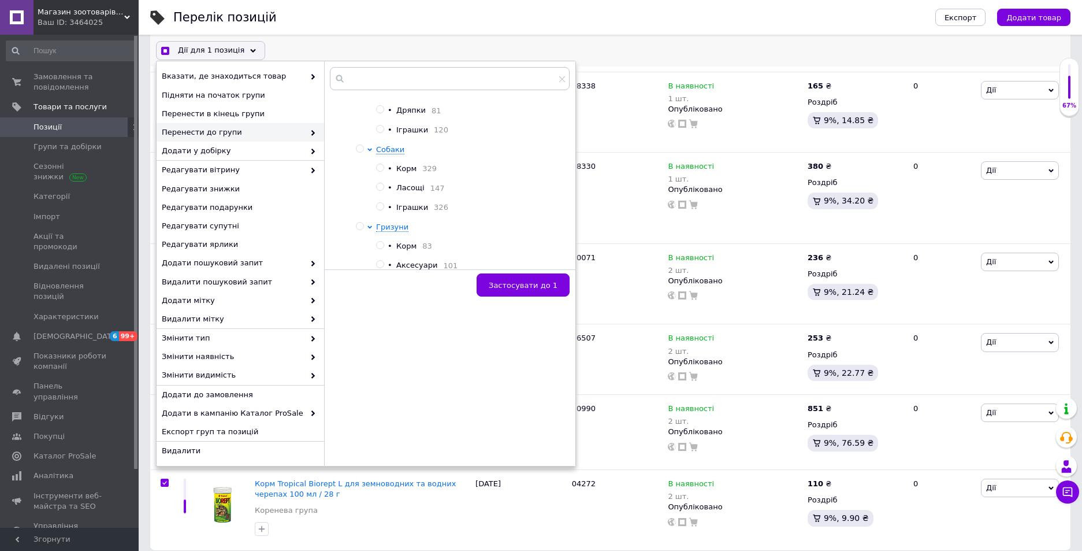
scroll to position [173, 0]
click at [387, 203] on span "Риби, рептилії" at bounding box center [404, 198] width 56 height 9
checkbox input "true"
click at [383, 221] on input "radio" at bounding box center [380, 217] width 8 height 8
radio input "true"
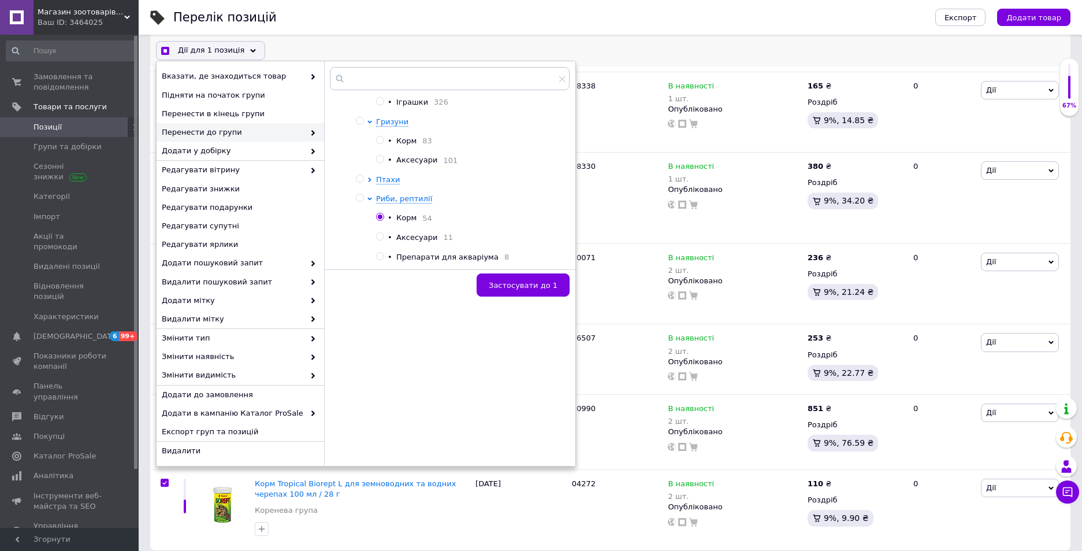
checkbox input "true"
radio input "false"
click at [524, 291] on button "Застосувати до 1" at bounding box center [523, 285] width 93 height 23
checkbox input "false"
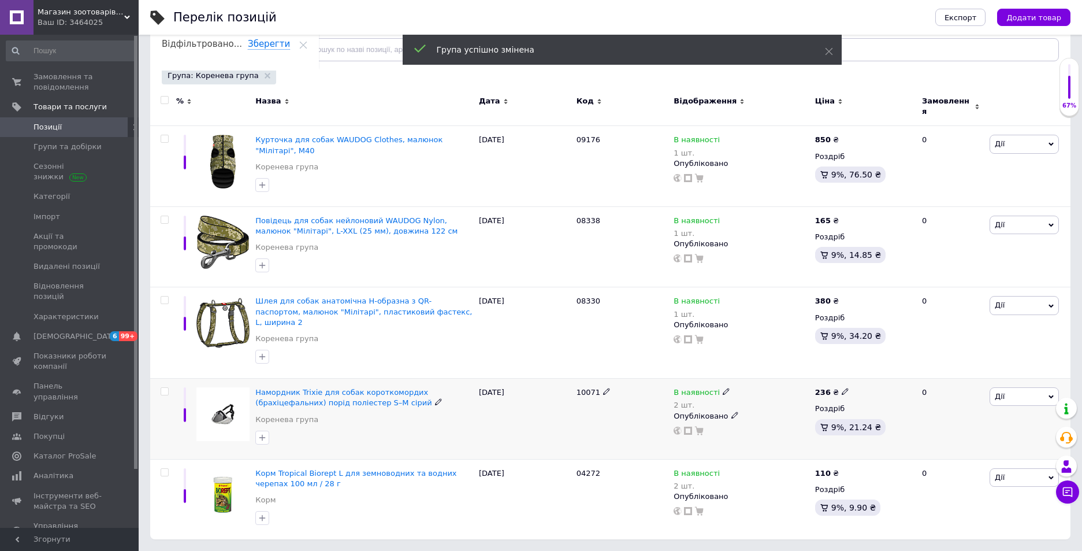
scroll to position [107, 0]
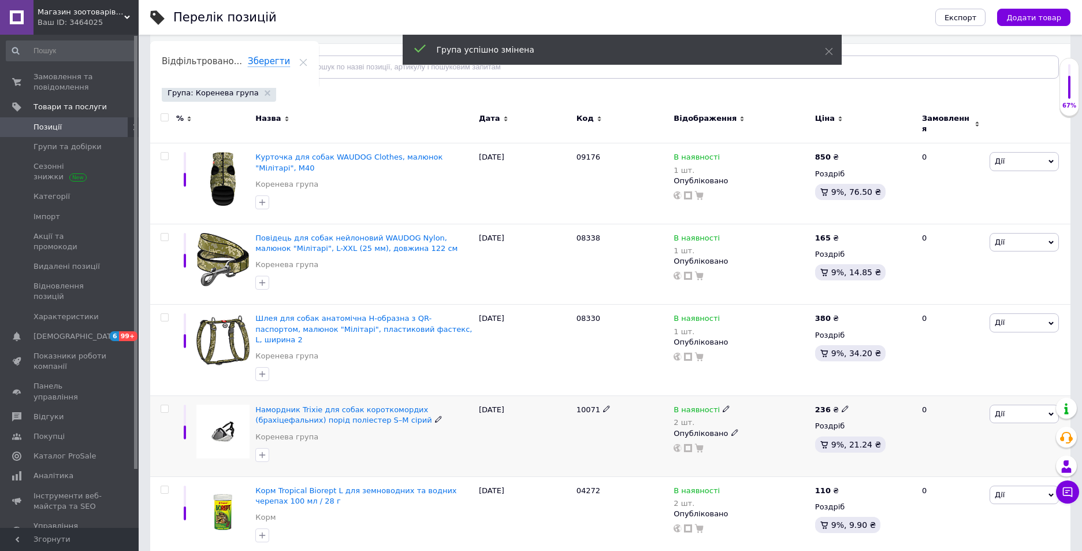
click at [162, 405] on input "checkbox" at bounding box center [165, 409] width 8 height 8
checkbox input "true"
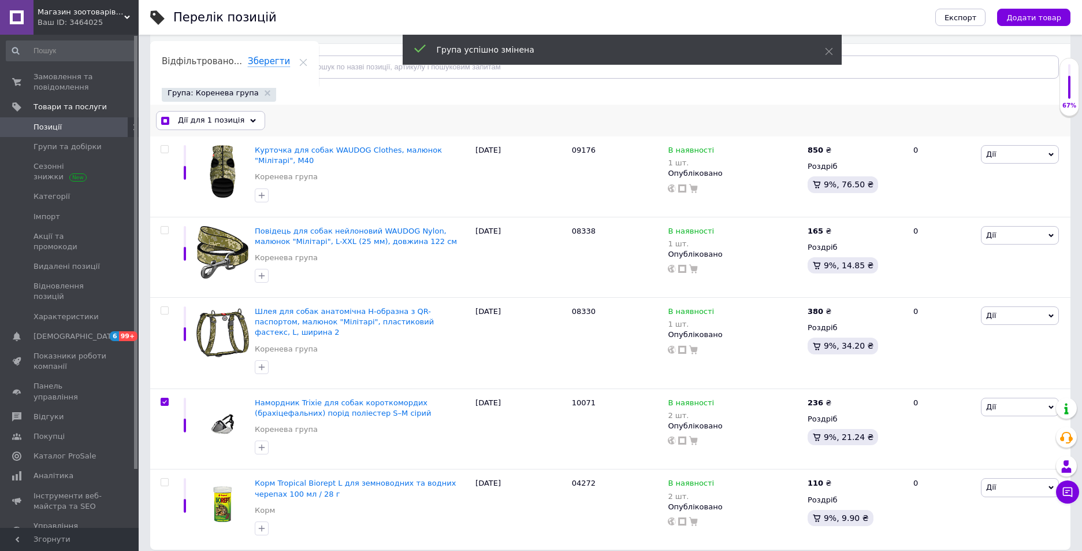
click at [223, 127] on div "Дії для 1 позиція" at bounding box center [210, 120] width 109 height 18
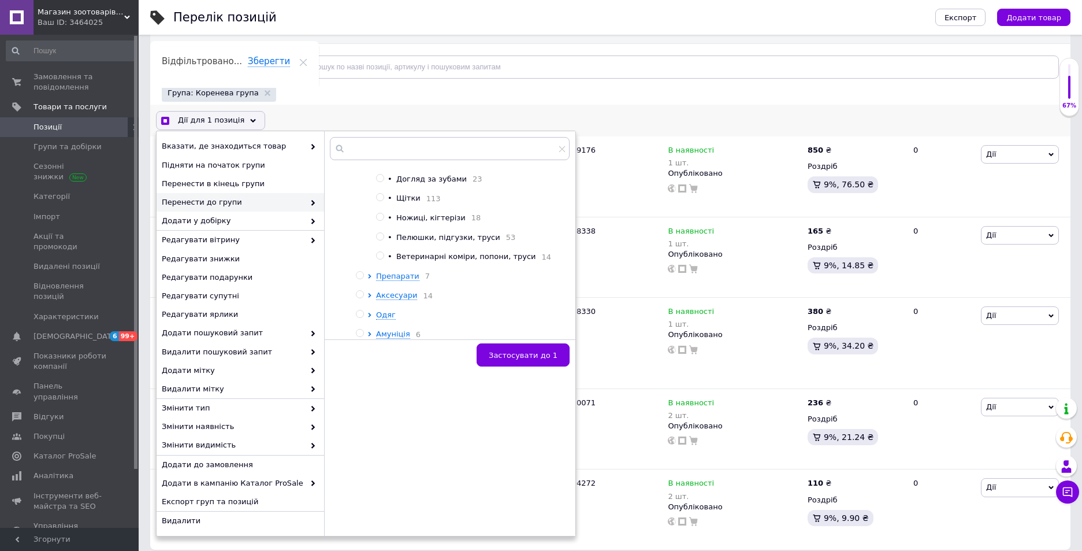
scroll to position [416, 0]
click at [391, 330] on span "Амуніція" at bounding box center [393, 333] width 34 height 9
checkbox input "true"
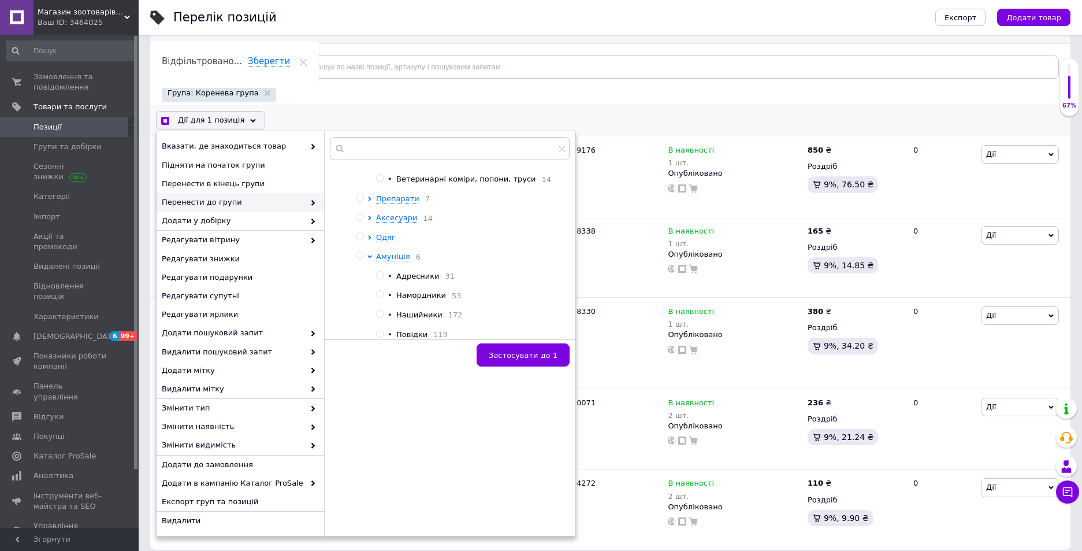
scroll to position [537, 0]
click at [385, 251] on div at bounding box center [382, 256] width 12 height 11
click at [379, 251] on input "radio" at bounding box center [380, 255] width 8 height 8
radio input "true"
checkbox input "true"
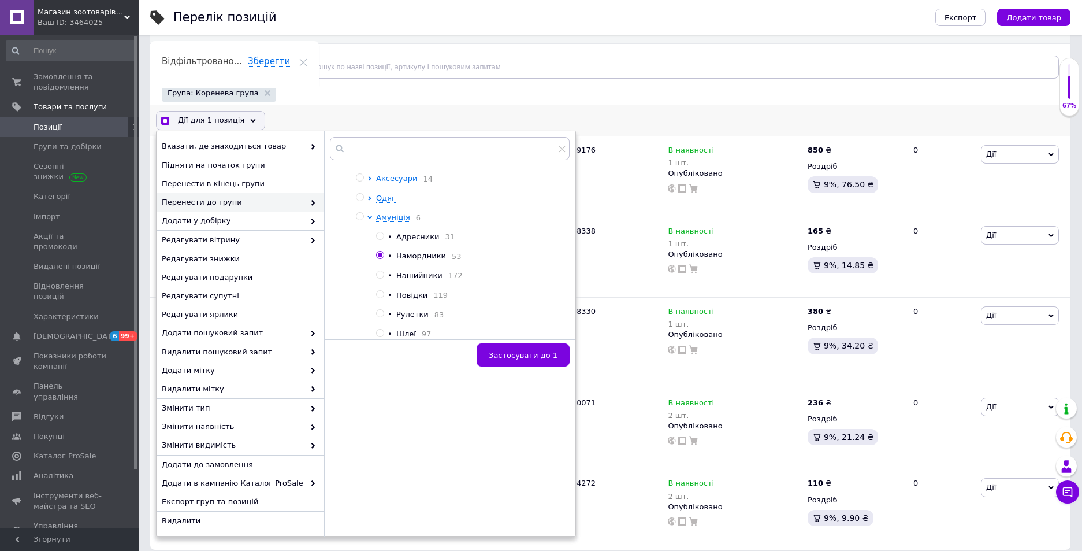
radio input "false"
click at [494, 355] on button "Застосувати до 1" at bounding box center [523, 354] width 93 height 23
checkbox input "true"
checkbox input "false"
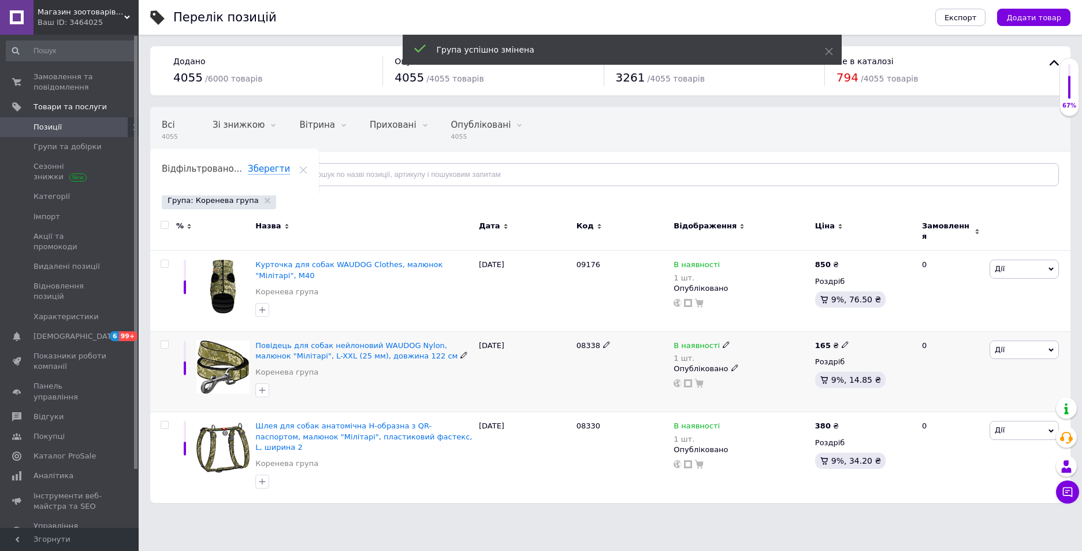
scroll to position [0, 0]
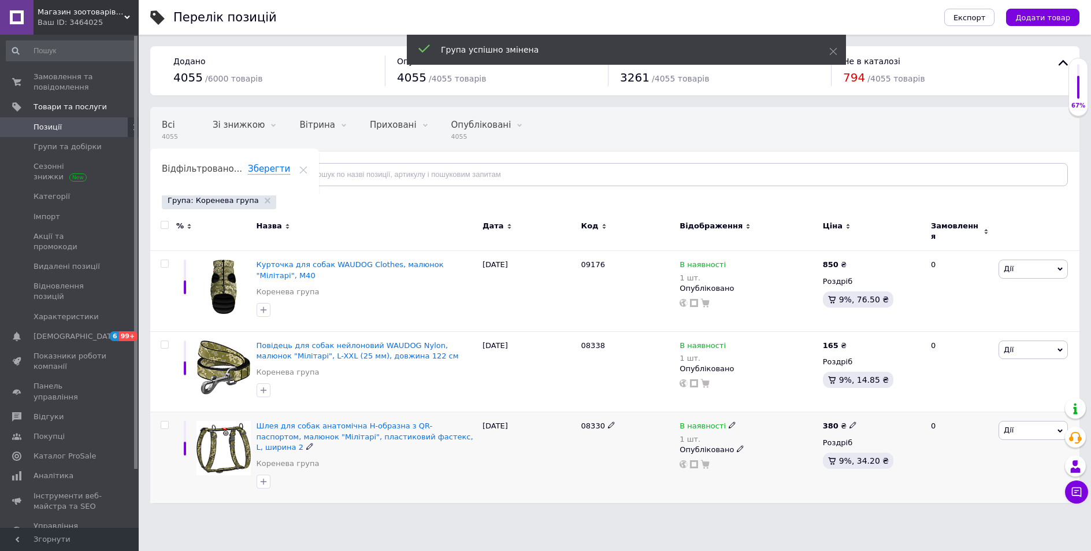
click at [163, 421] on input "checkbox" at bounding box center [165, 425] width 8 height 8
checkbox input "true"
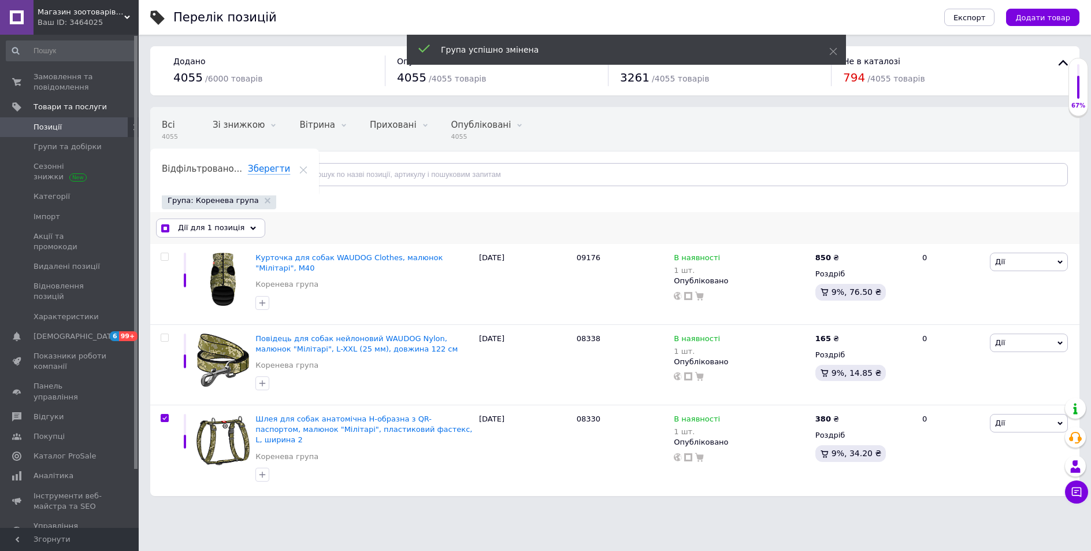
click at [220, 231] on span "Дії для 1 позиція" at bounding box center [211, 227] width 66 height 10
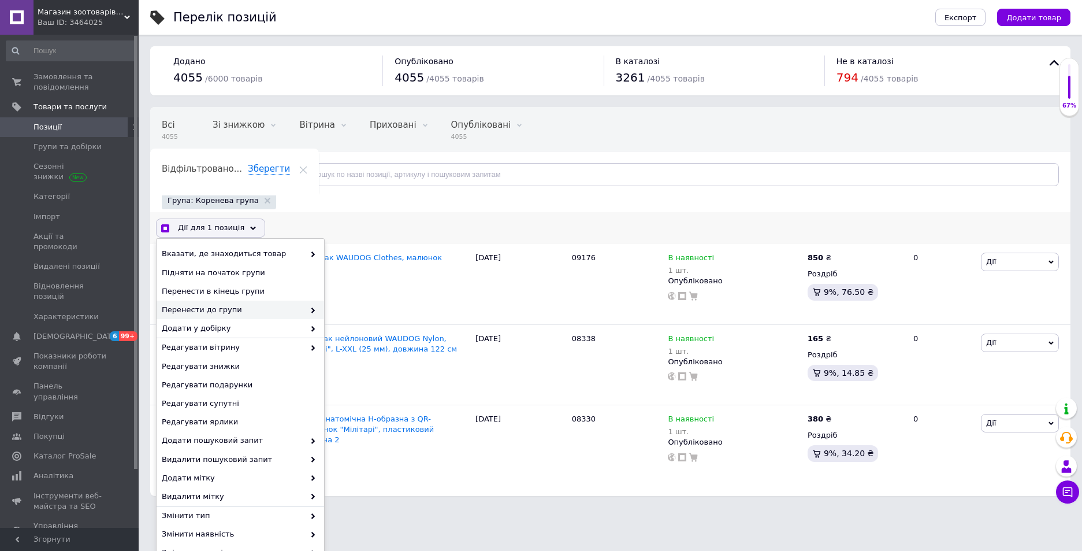
checkbox input "true"
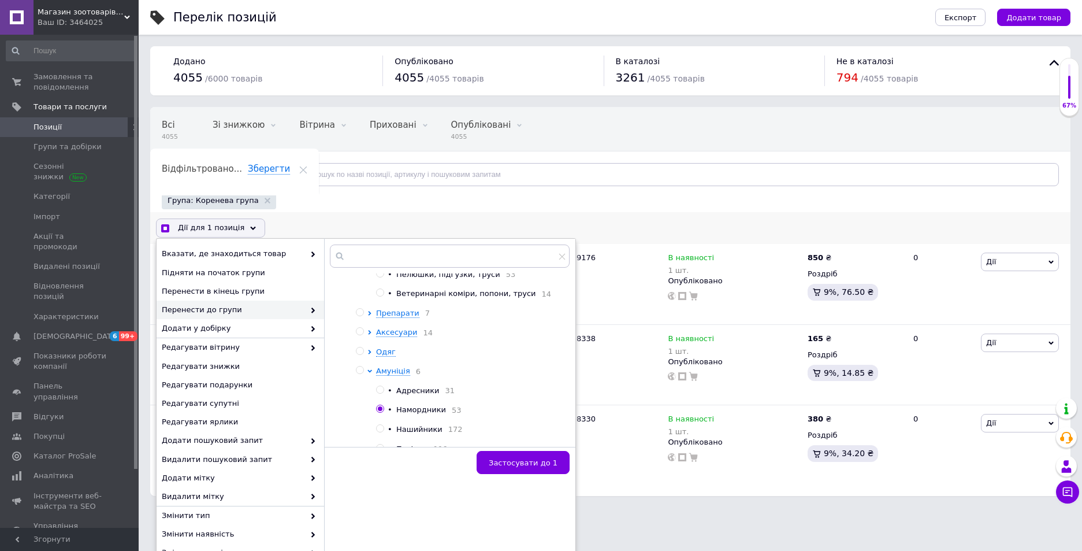
scroll to position [537, 0]
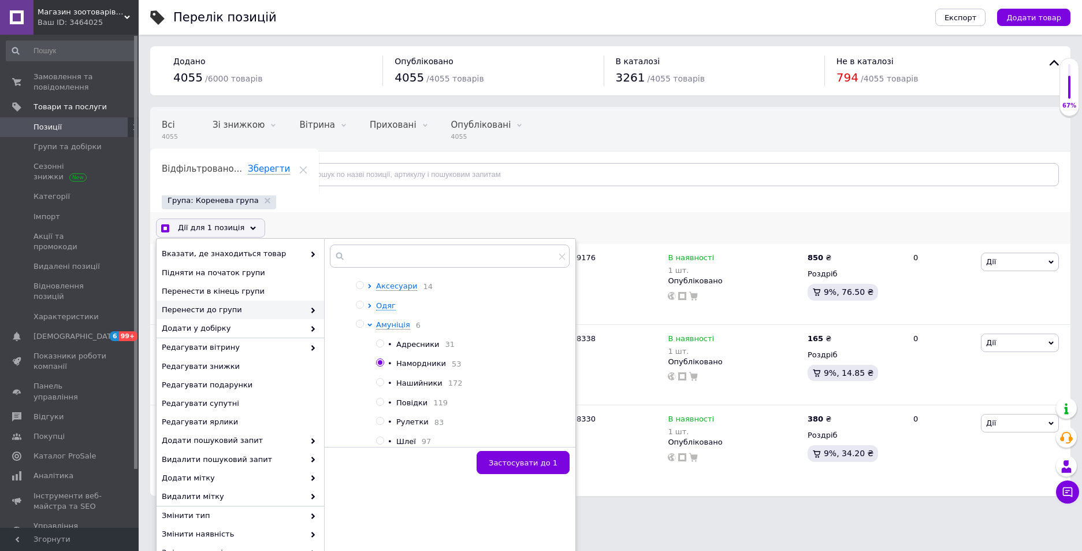
click at [379, 437] on input "radio" at bounding box center [380, 441] width 8 height 8
radio input "true"
checkbox input "true"
radio input "false"
click at [541, 465] on span "Застосувати до 1" at bounding box center [523, 462] width 69 height 9
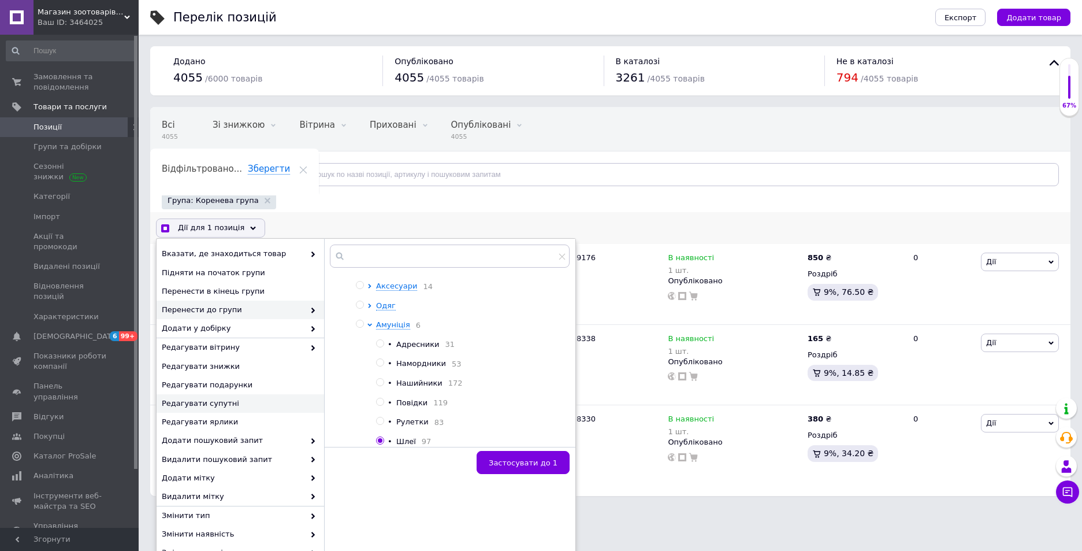
checkbox input "true"
checkbox input "false"
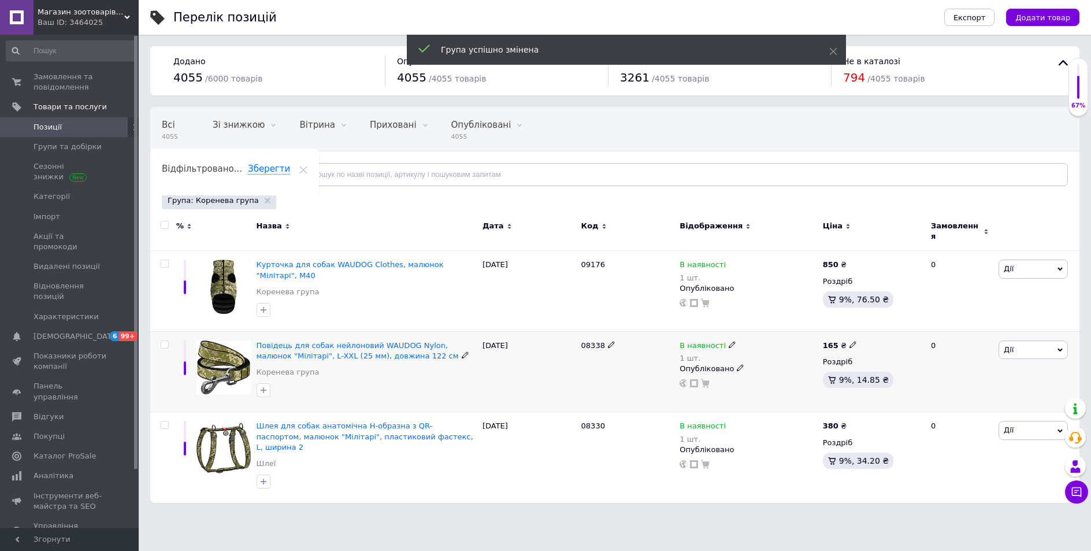
click at [163, 341] on input "checkbox" at bounding box center [165, 345] width 8 height 8
checkbox input "true"
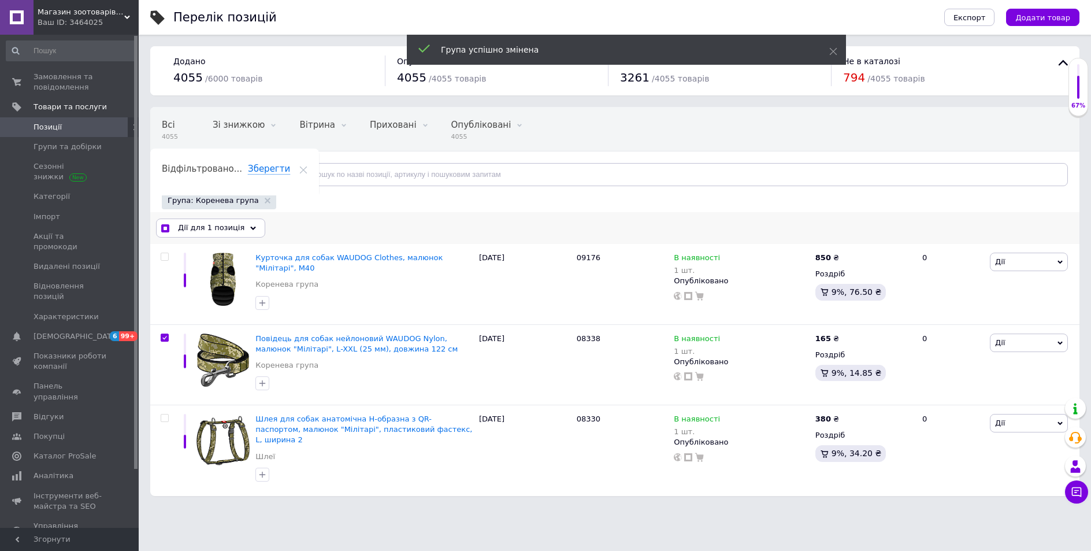
click at [225, 227] on span "Дії для 1 позиція" at bounding box center [211, 227] width 66 height 10
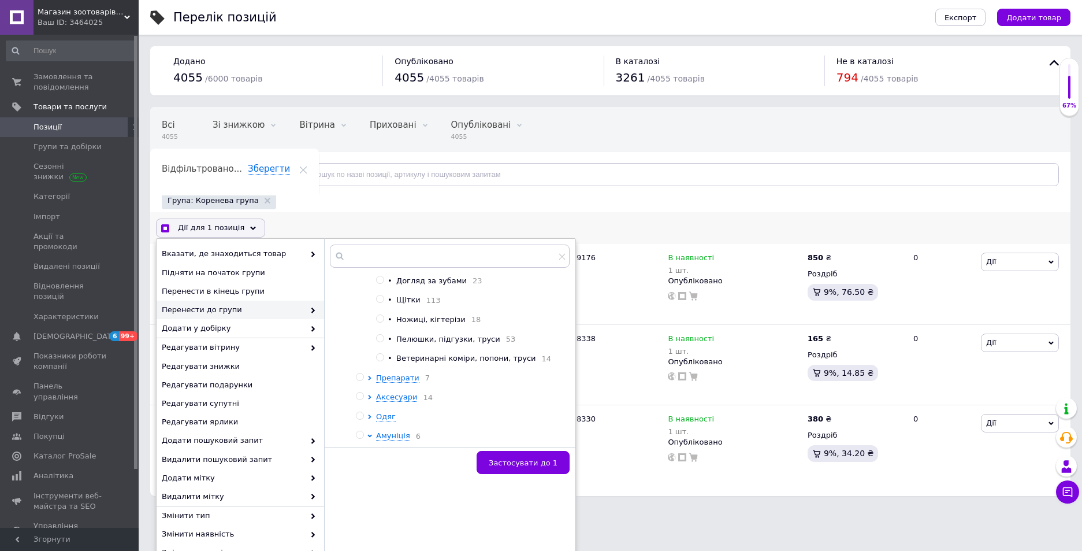
checkbox input "true"
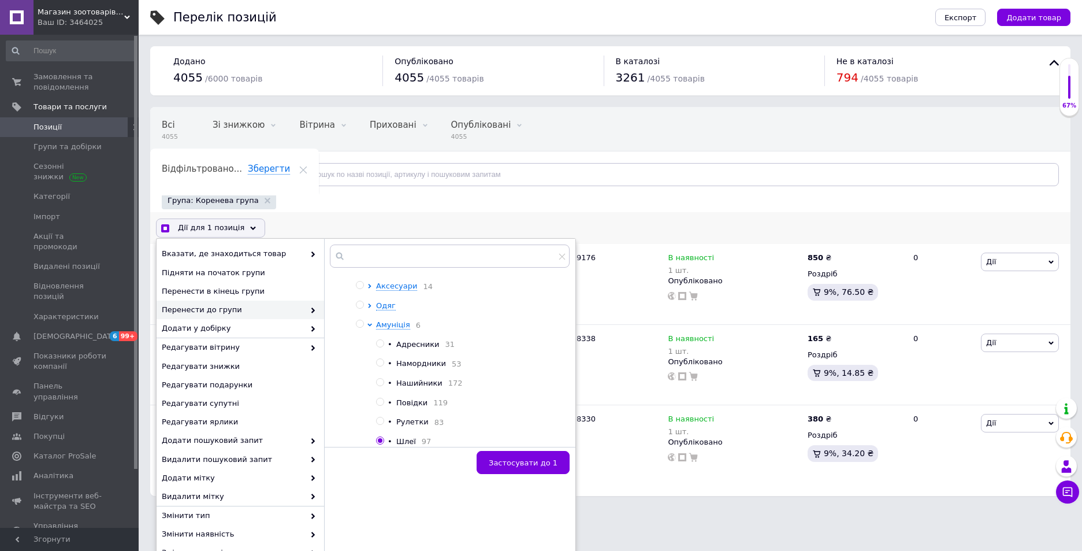
click at [382, 399] on input "radio" at bounding box center [380, 402] width 8 height 8
radio input "true"
checkbox input "true"
radio input "false"
click at [538, 458] on span "Застосувати до 1" at bounding box center [523, 462] width 69 height 9
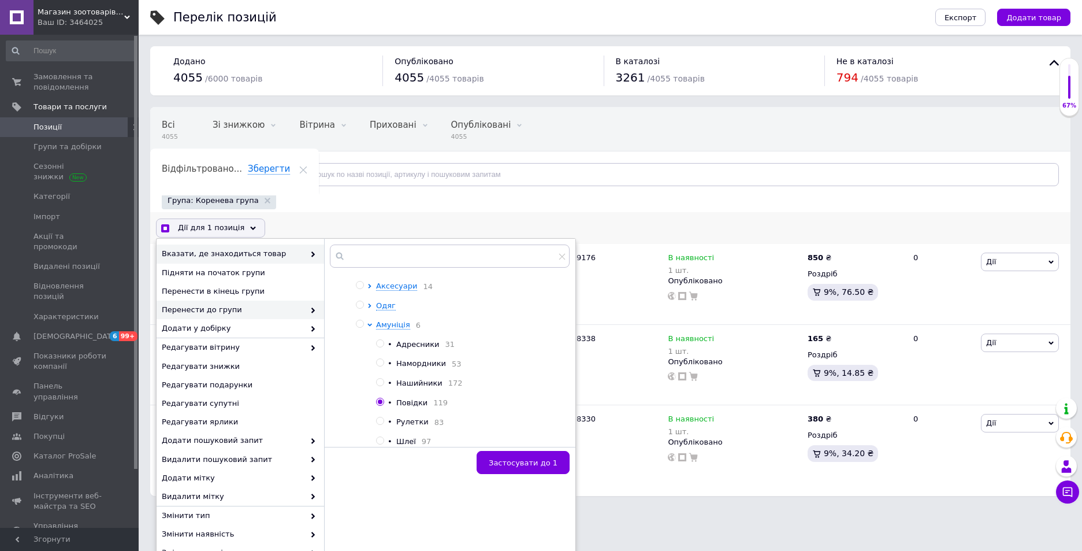
checkbox input "false"
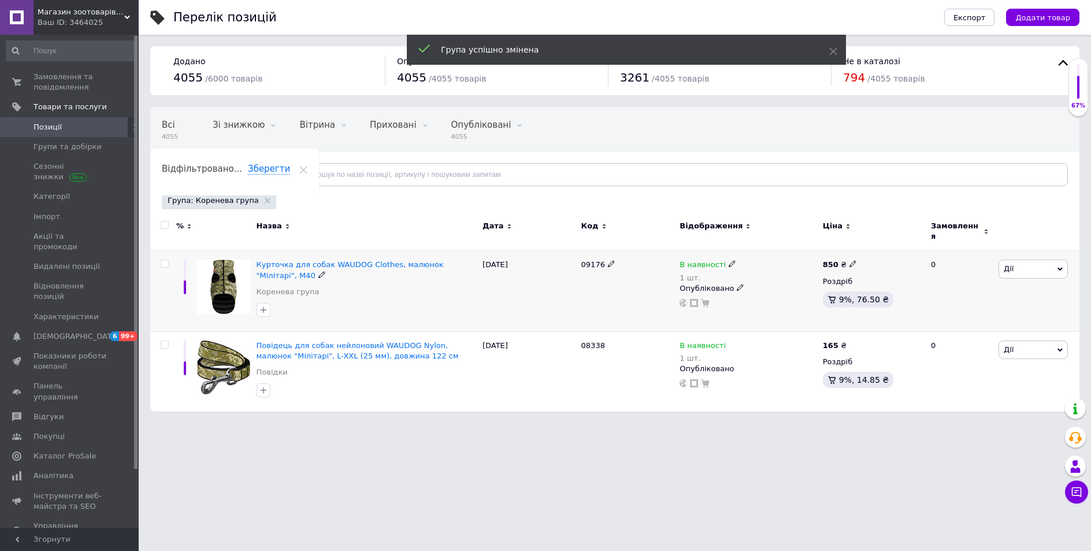
click at [168, 259] on span at bounding box center [165, 263] width 8 height 8
click at [168, 260] on input "checkbox" at bounding box center [165, 264] width 8 height 8
checkbox input "true"
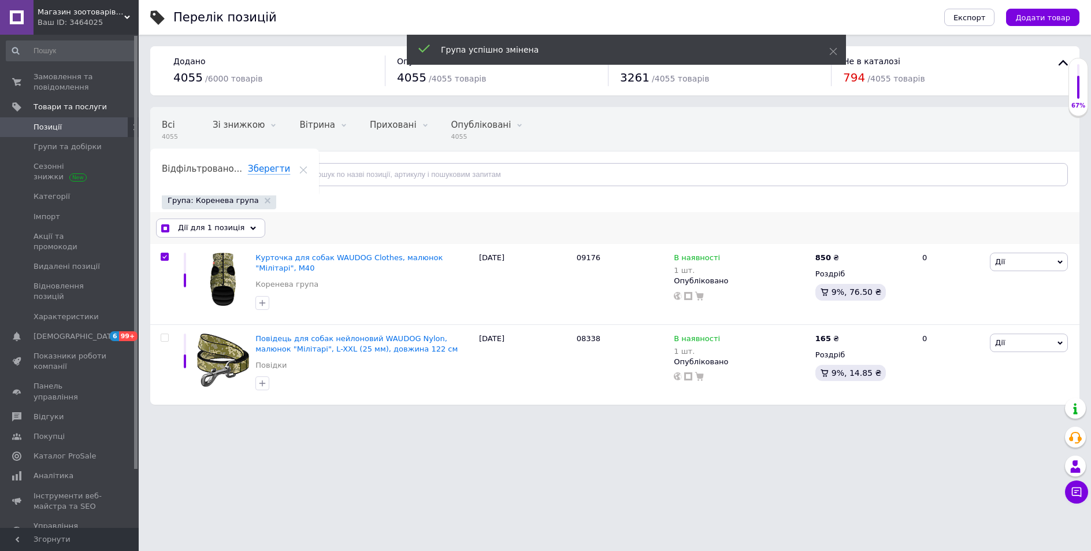
click at [211, 231] on span "Дії для 1 позиція" at bounding box center [211, 227] width 66 height 10
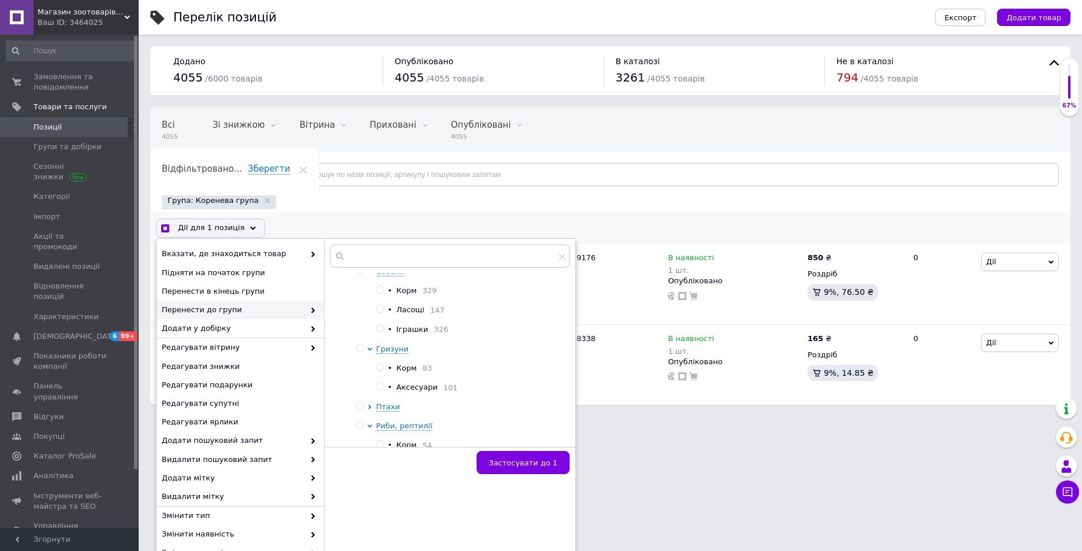
scroll to position [404, 0]
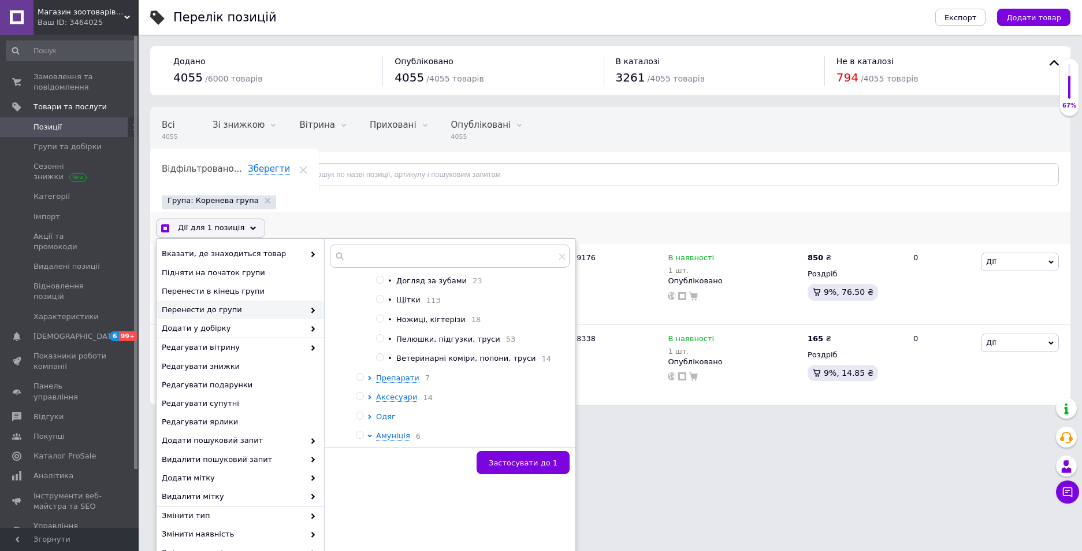
click at [380, 421] on span "Одяг" at bounding box center [386, 416] width 20 height 9
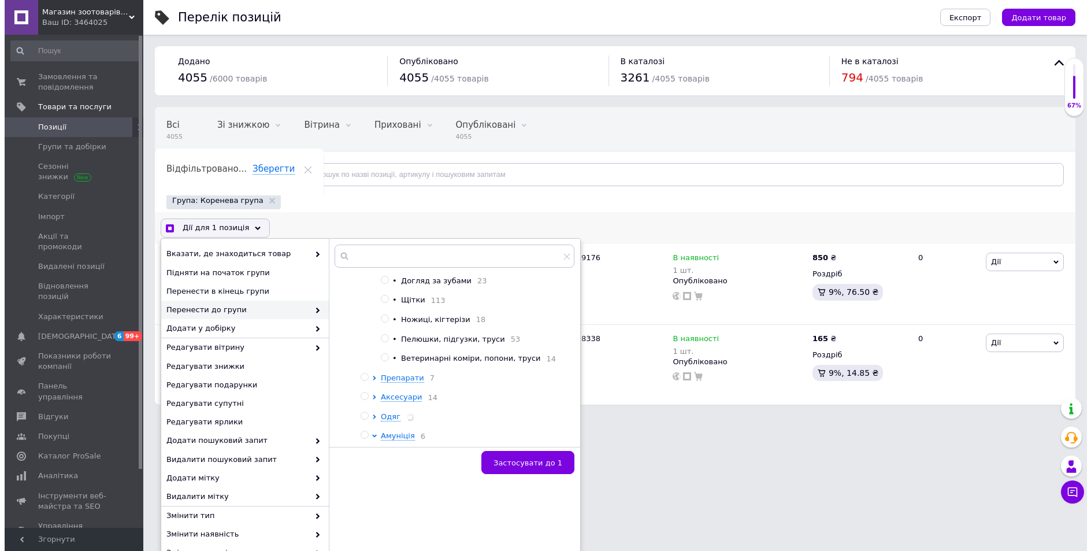
scroll to position [537, 0]
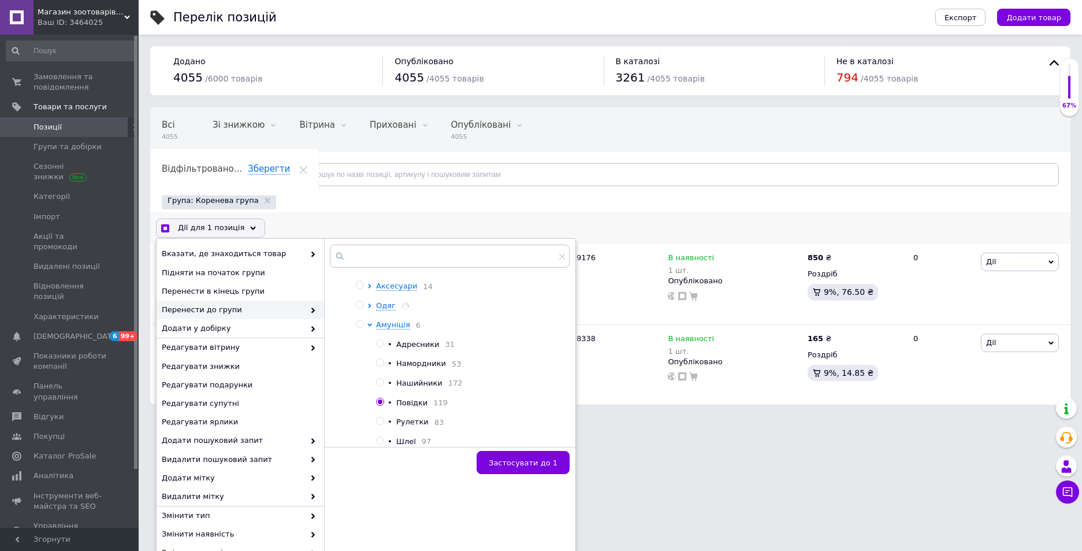
checkbox input "true"
click at [380, 345] on input "radio" at bounding box center [380, 341] width 8 height 8
radio input "true"
checkbox input "true"
radio input "false"
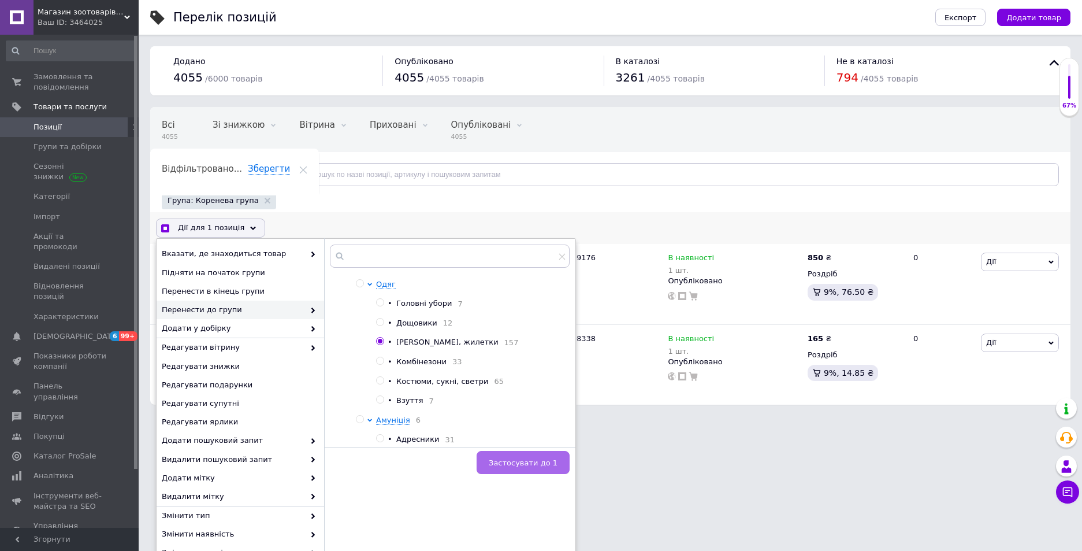
click at [537, 462] on span "Застосувати до 1" at bounding box center [523, 462] width 69 height 9
checkbox input "true"
checkbox input "false"
